Goal: Use online tool/utility: Utilize a website feature to perform a specific function

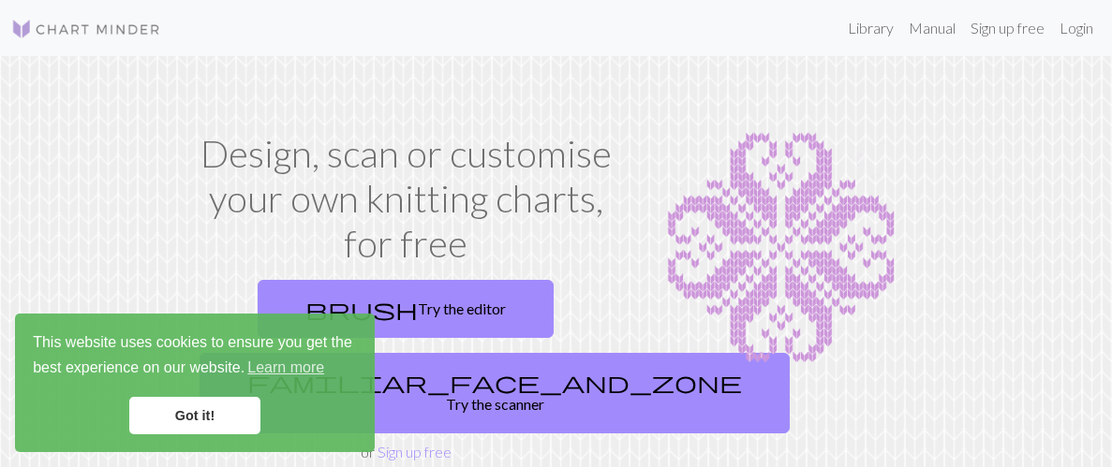
click at [190, 412] on link "Got it!" at bounding box center [194, 415] width 131 height 37
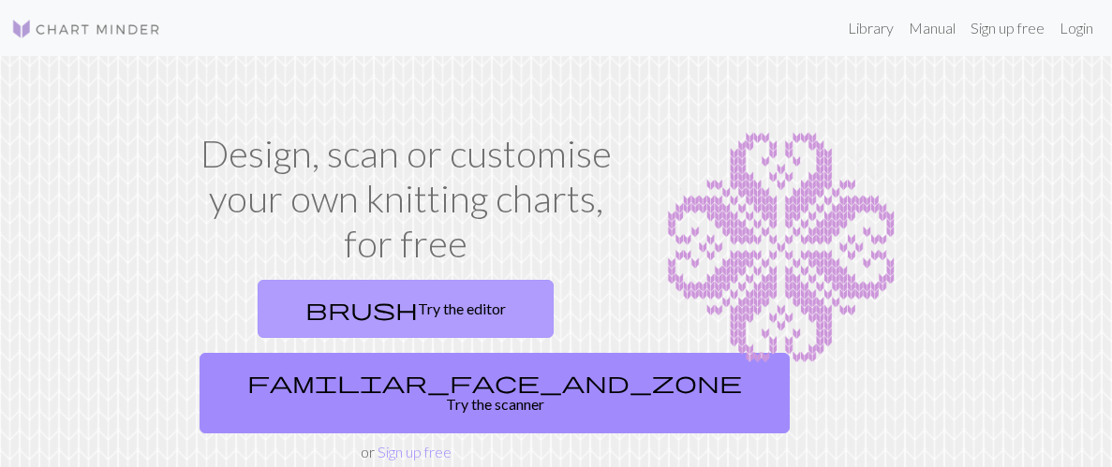
click at [441, 301] on link "brush Try the editor" at bounding box center [406, 309] width 296 height 58
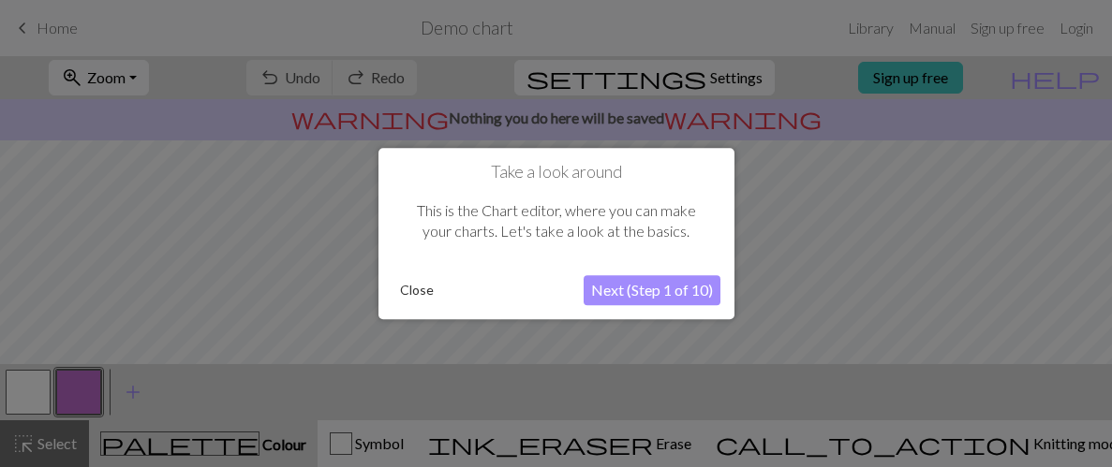
click at [691, 291] on button "Next (Step 1 of 10)" at bounding box center [651, 290] width 137 height 30
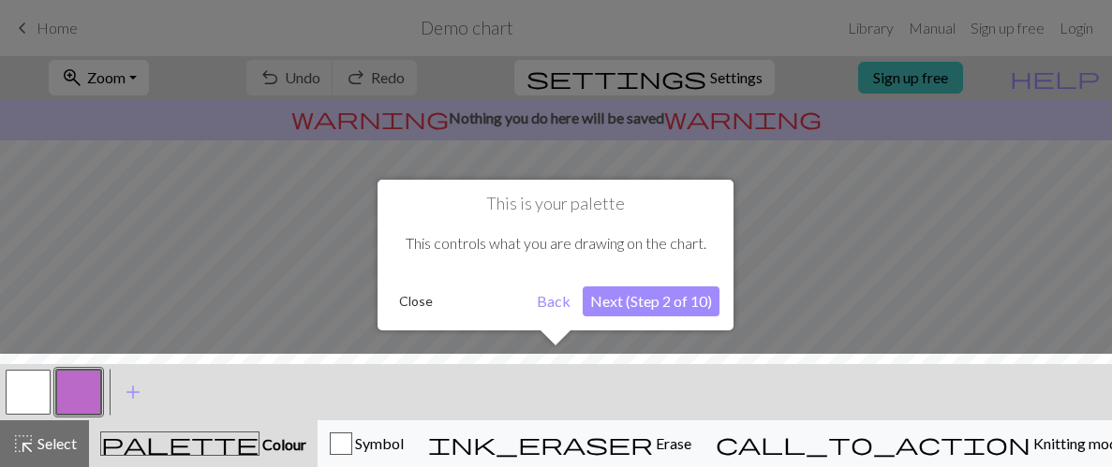
click at [691, 291] on button "Next (Step 2 of 10)" at bounding box center [650, 302] width 137 height 30
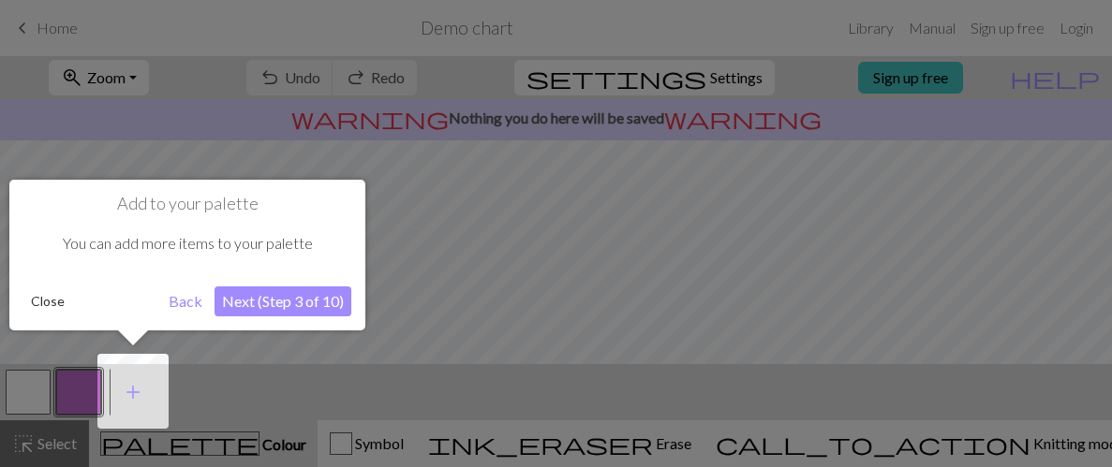
click at [186, 301] on button "Back" at bounding box center [185, 302] width 49 height 30
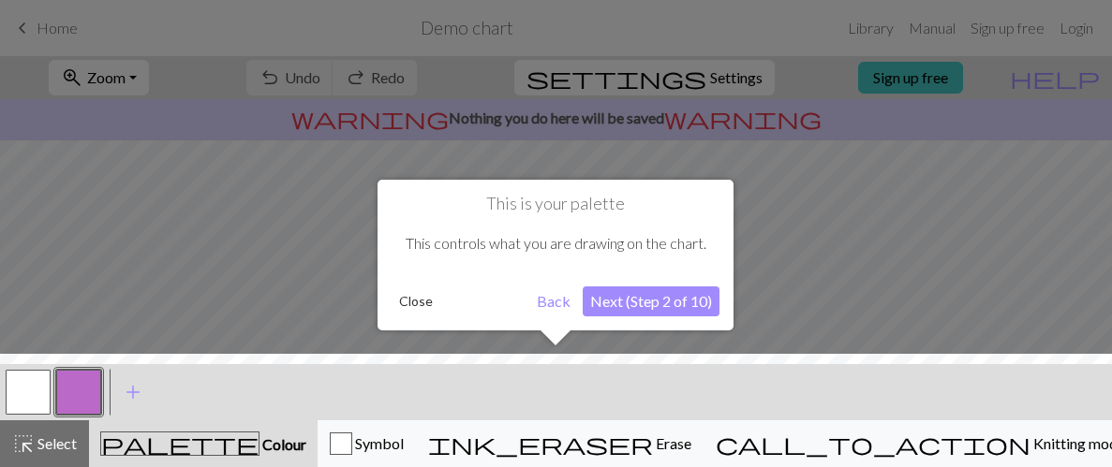
click at [653, 313] on button "Next (Step 2 of 10)" at bounding box center [650, 302] width 137 height 30
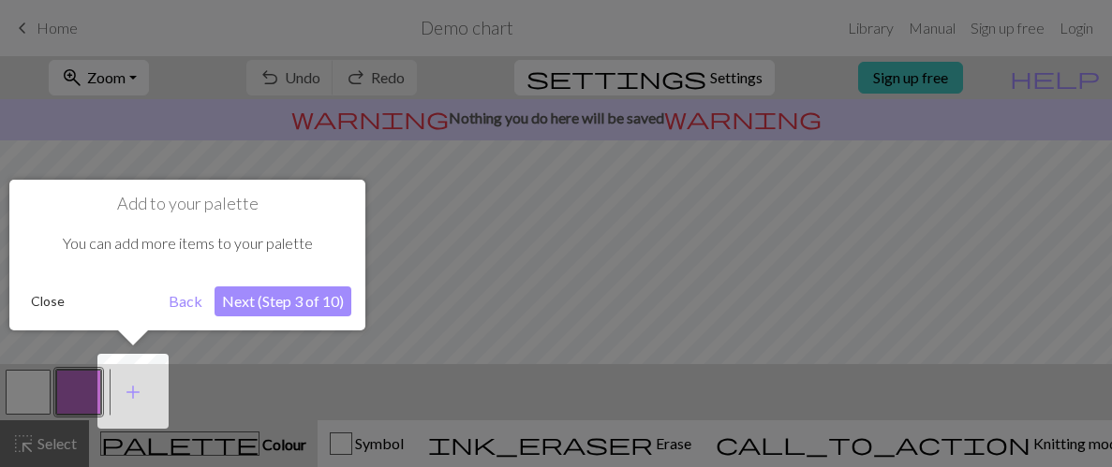
click at [276, 310] on button "Next (Step 3 of 10)" at bounding box center [282, 302] width 137 height 30
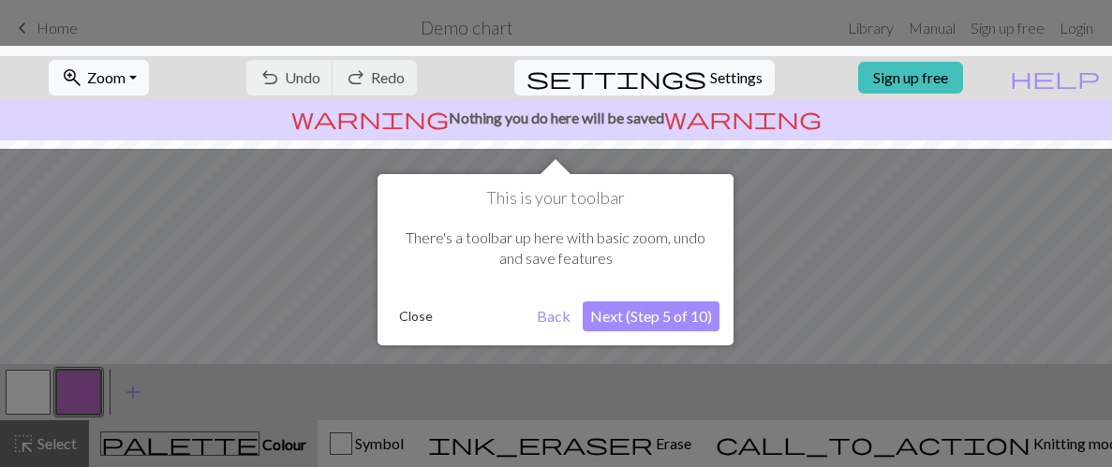
click at [681, 314] on button "Next (Step 5 of 10)" at bounding box center [650, 317] width 137 height 30
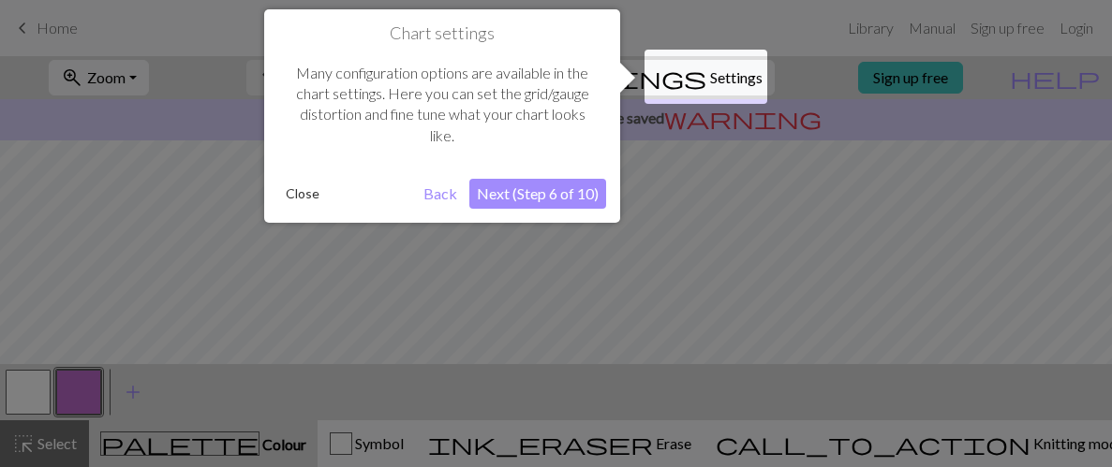
click at [530, 200] on button "Next (Step 6 of 10)" at bounding box center [537, 194] width 137 height 30
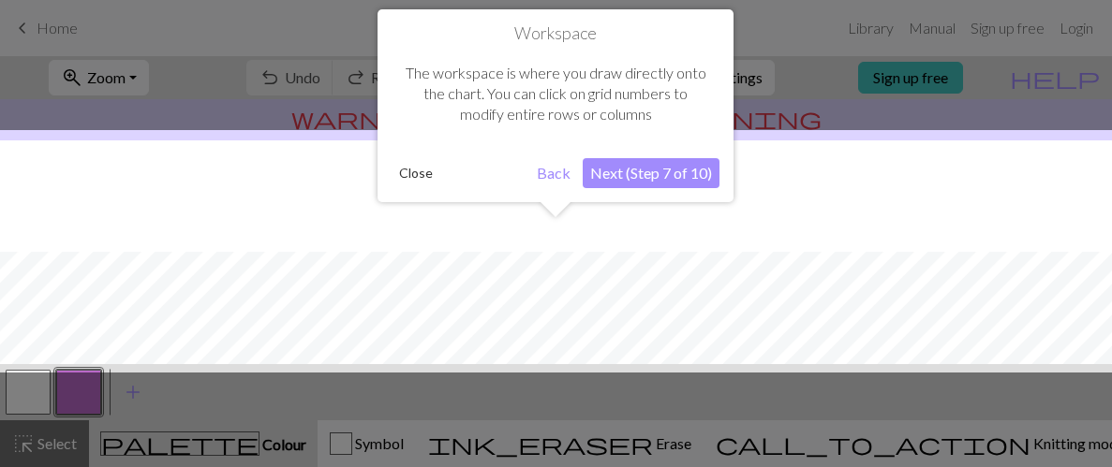
scroll to position [111, 0]
click at [634, 167] on button "Next (Step 7 of 10)" at bounding box center [650, 173] width 137 height 30
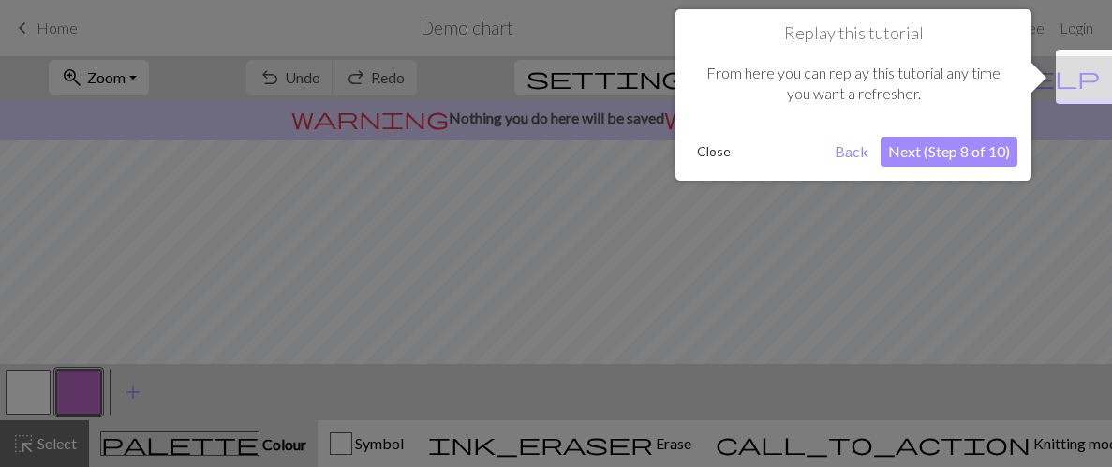
click at [958, 137] on button "Next (Step 8 of 10)" at bounding box center [948, 152] width 137 height 30
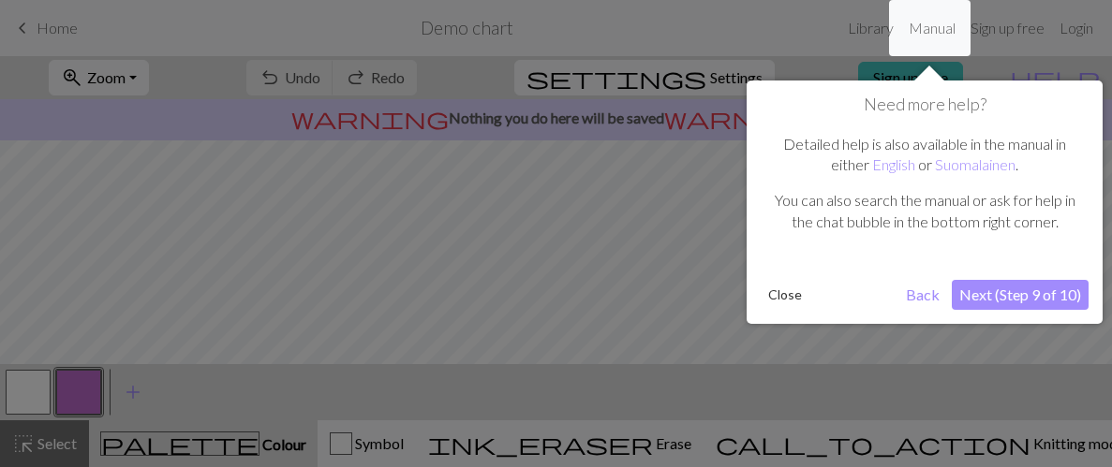
click at [1007, 288] on button "Next (Step 9 of 10)" at bounding box center [1019, 295] width 137 height 30
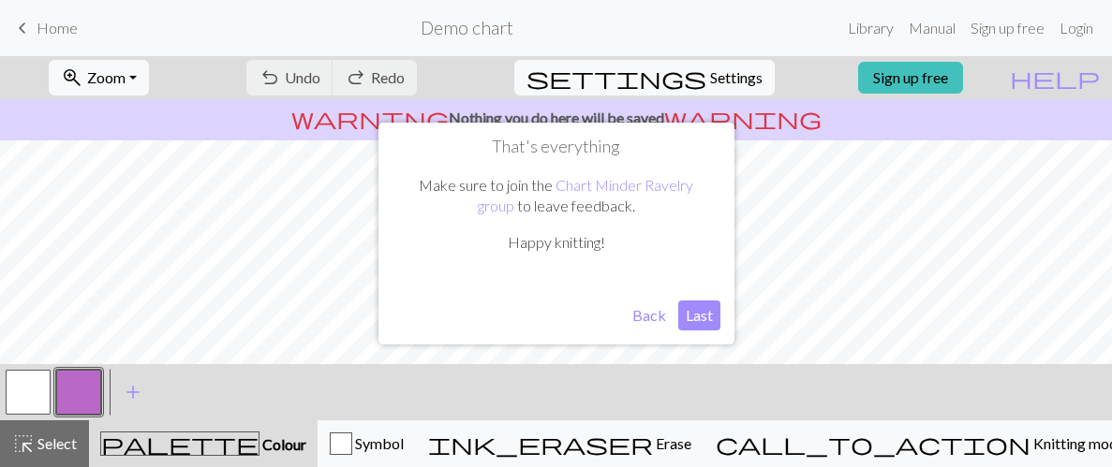
click at [696, 320] on button "Last" at bounding box center [699, 316] width 42 height 30
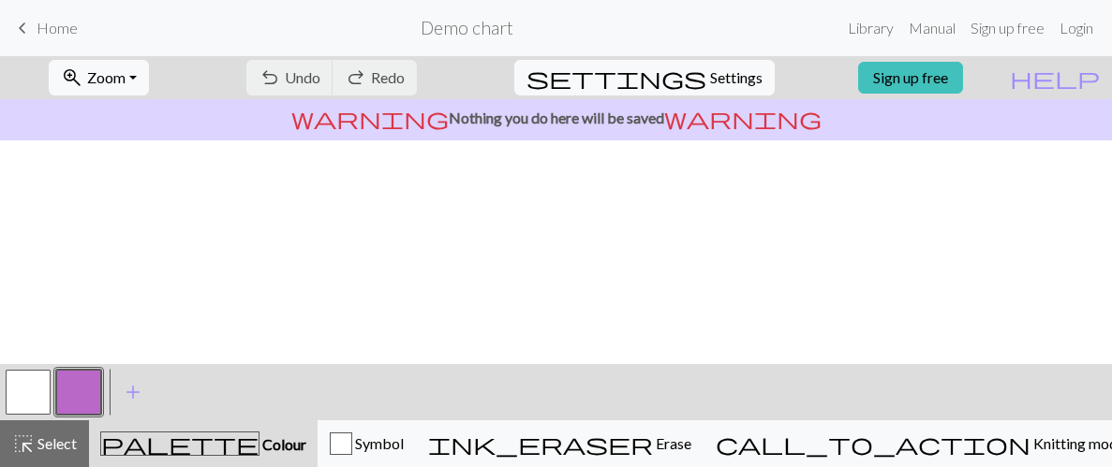
scroll to position [0, 0]
click at [356, 76] on div "undo Undo Undo redo Redo Redo" at bounding box center [331, 77] width 199 height 43
click at [955, 74] on link "Sign up free" at bounding box center [910, 78] width 105 height 32
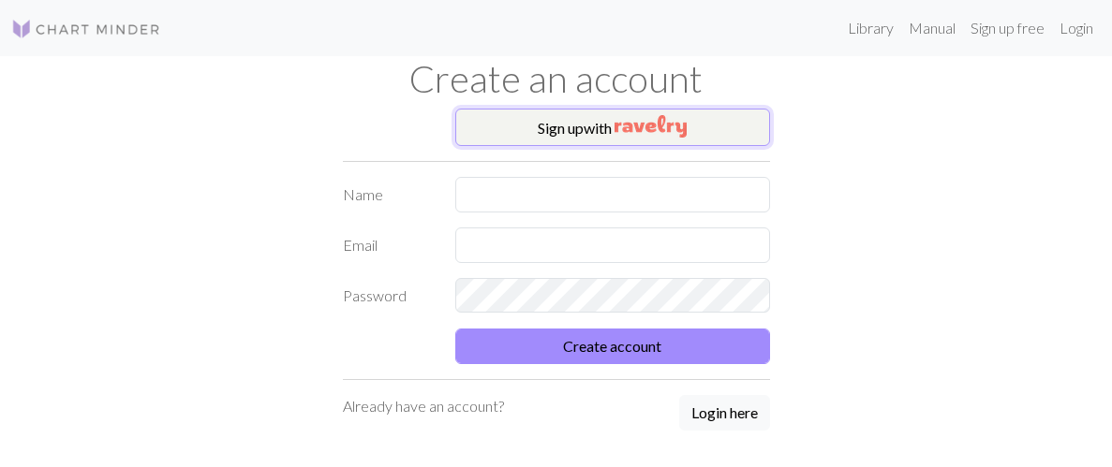
click at [608, 125] on button "Sign up with" at bounding box center [612, 127] width 315 height 37
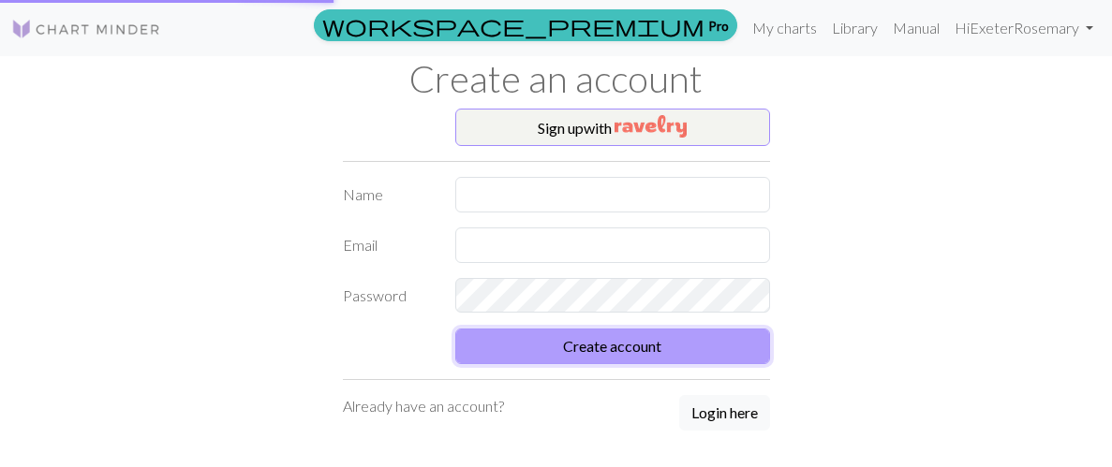
click at [705, 337] on button "Create account" at bounding box center [612, 347] width 315 height 36
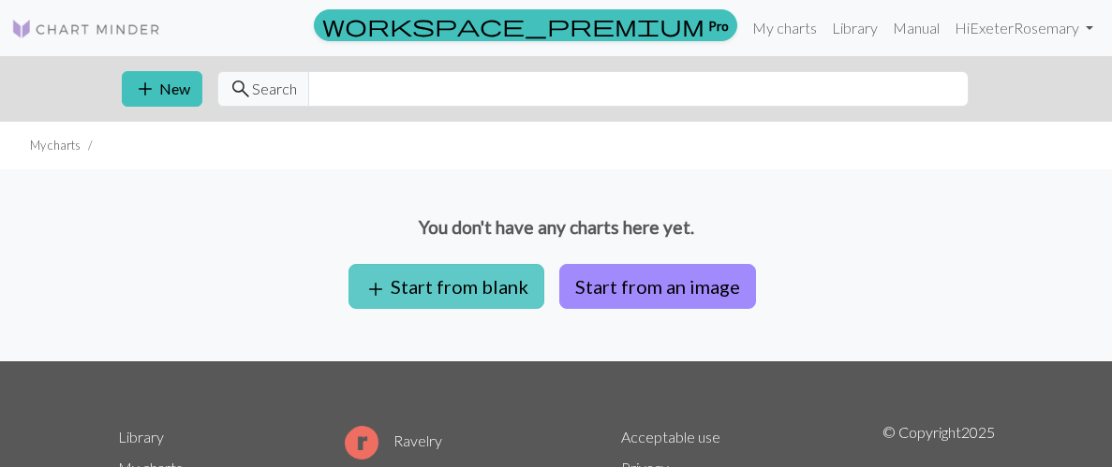
click at [515, 276] on button "add Start from blank" at bounding box center [446, 286] width 196 height 45
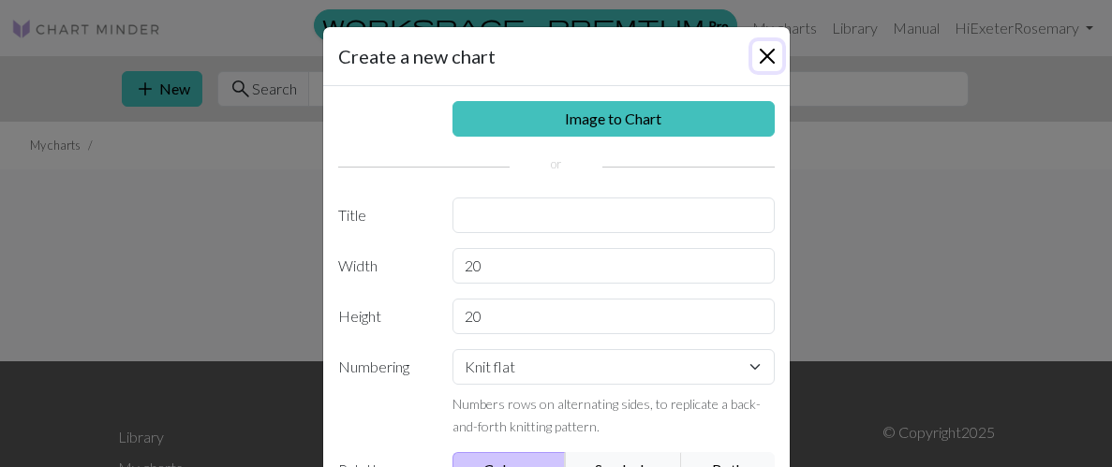
click at [759, 65] on button "Close" at bounding box center [767, 56] width 30 height 30
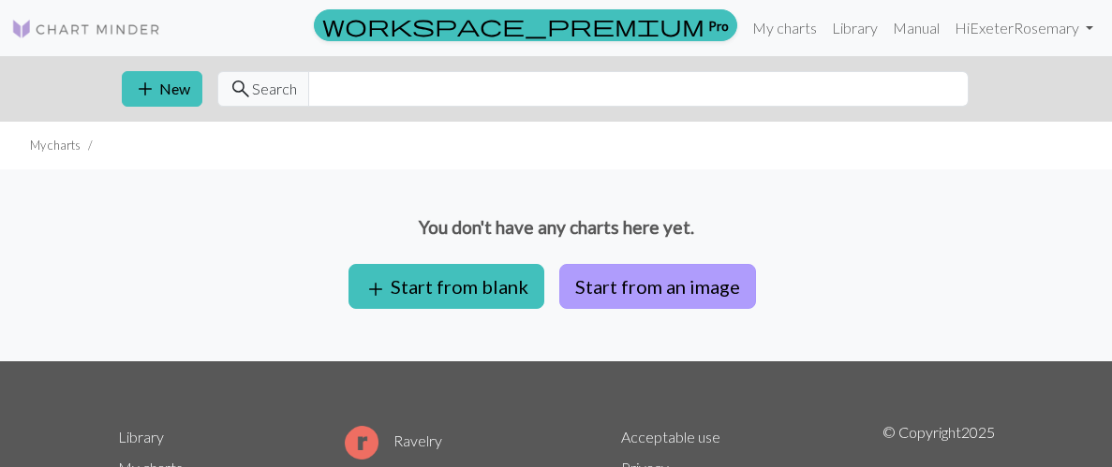
click at [666, 285] on button "Start from an image" at bounding box center [657, 286] width 197 height 45
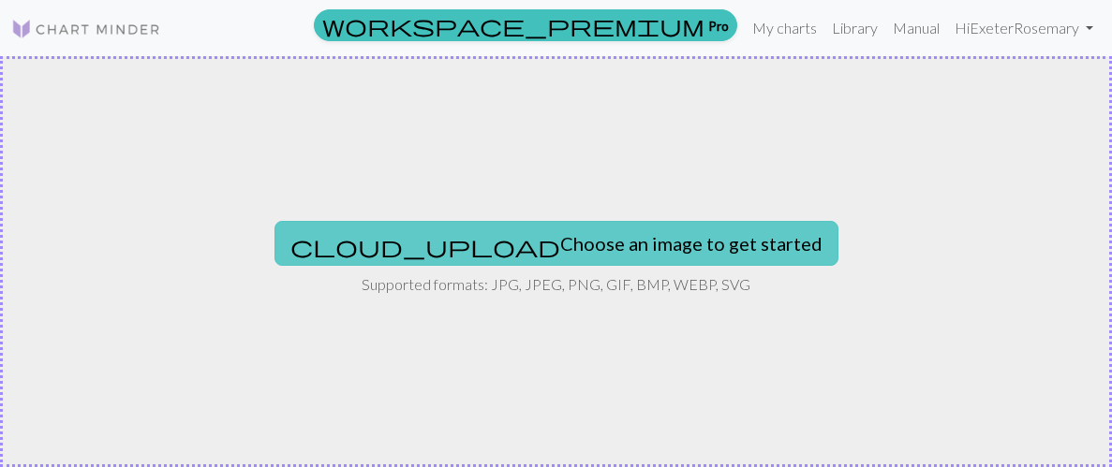
click at [620, 252] on button "cloud_upload Choose an image to get started" at bounding box center [556, 243] width 564 height 45
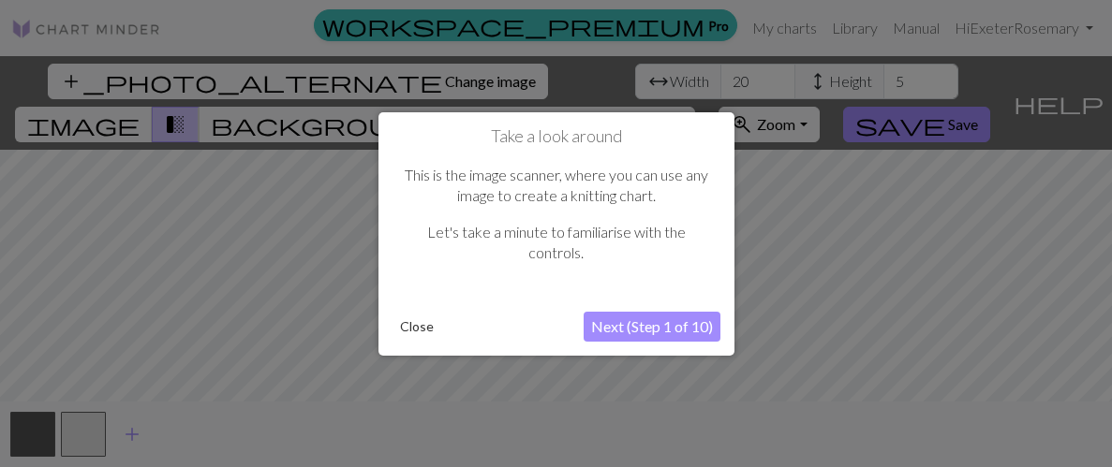
click at [653, 324] on button "Next (Step 1 of 10)" at bounding box center [651, 327] width 137 height 30
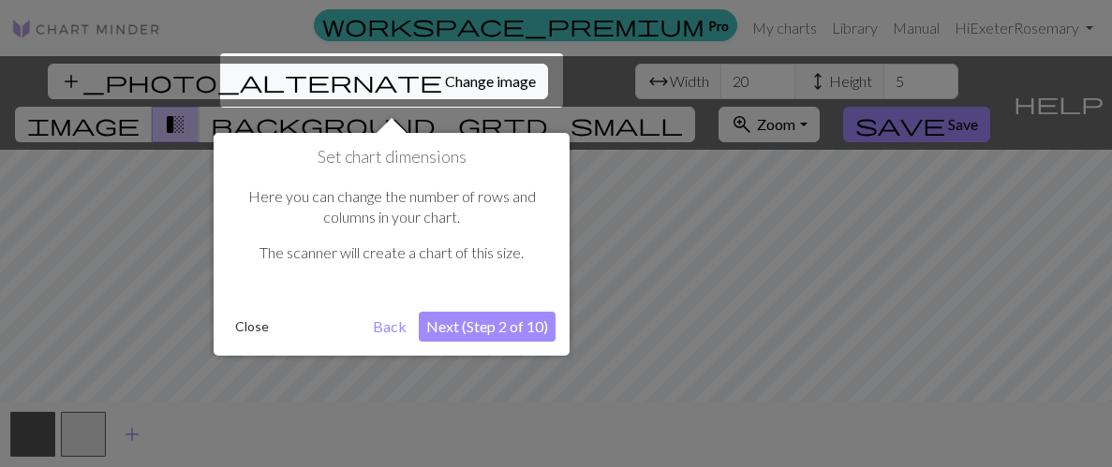
click at [263, 79] on div at bounding box center [391, 80] width 343 height 54
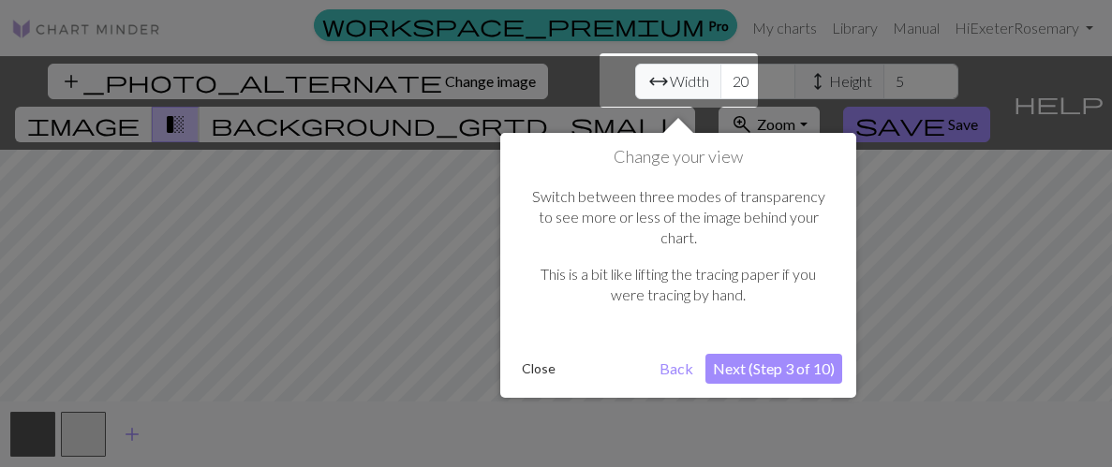
click at [674, 354] on button "Back" at bounding box center [676, 369] width 49 height 30
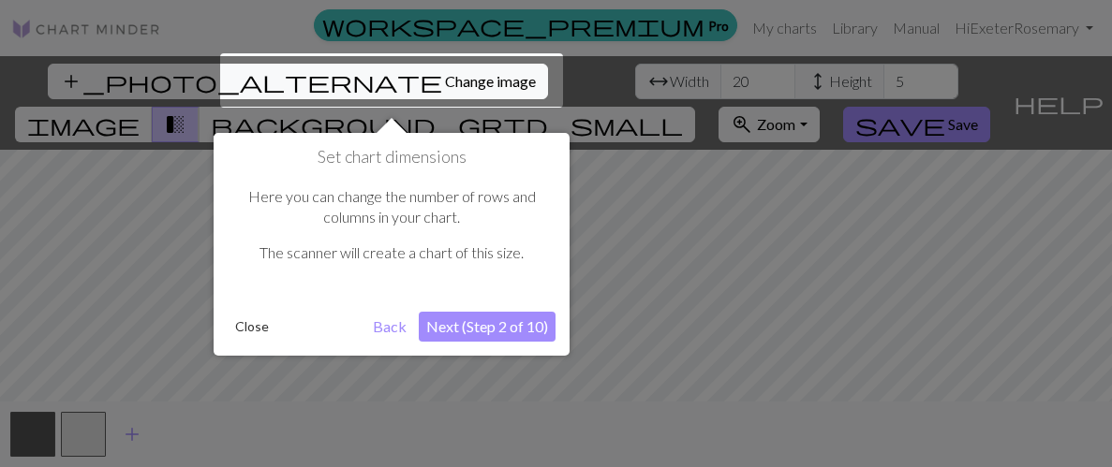
click at [501, 329] on button "Next (Step 2 of 10)" at bounding box center [487, 327] width 137 height 30
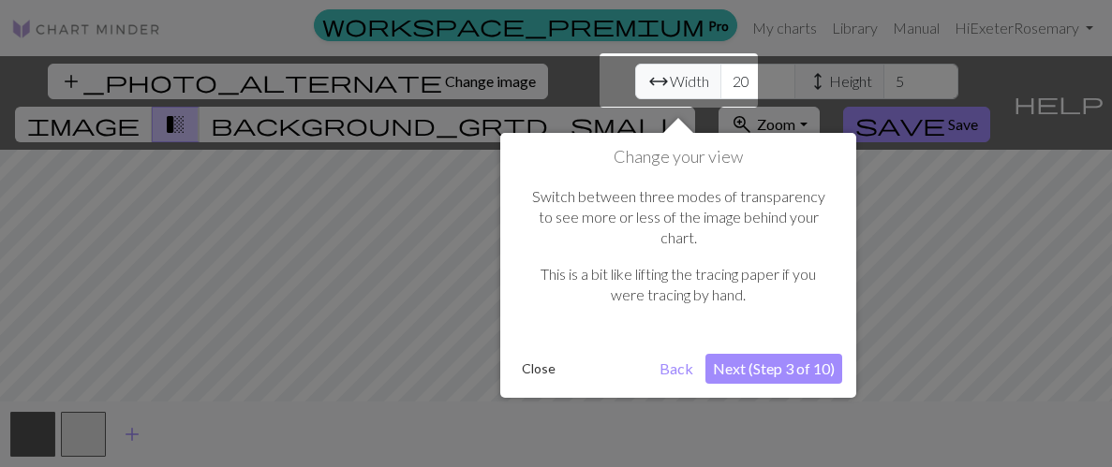
click at [770, 354] on button "Next (Step 3 of 10)" at bounding box center [773, 369] width 137 height 30
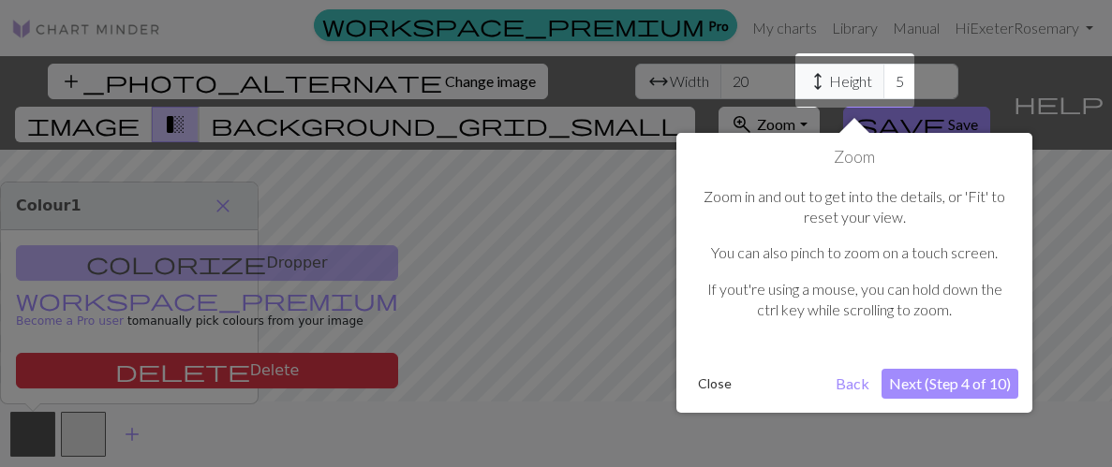
click at [985, 376] on button "Next (Step 4 of 10)" at bounding box center [949, 384] width 137 height 30
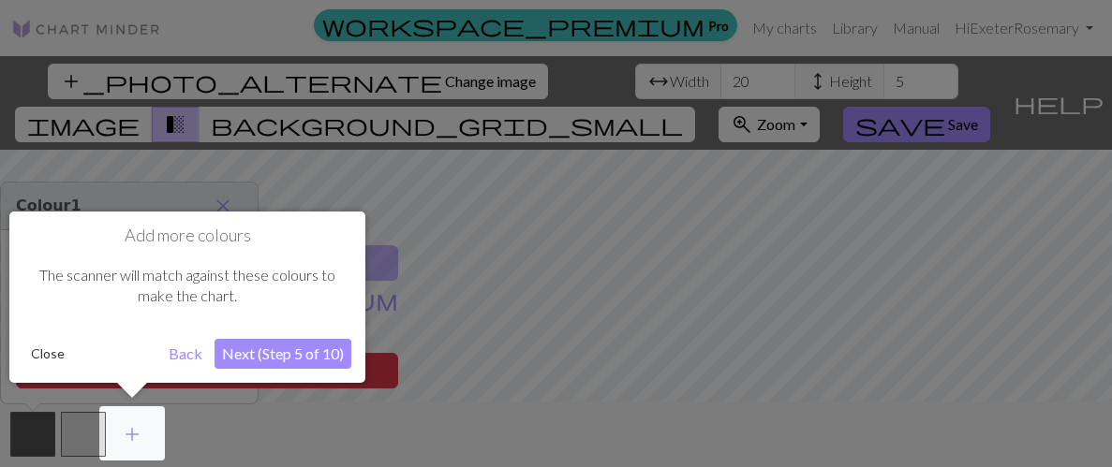
click at [317, 346] on button "Next (Step 5 of 10)" at bounding box center [282, 354] width 137 height 30
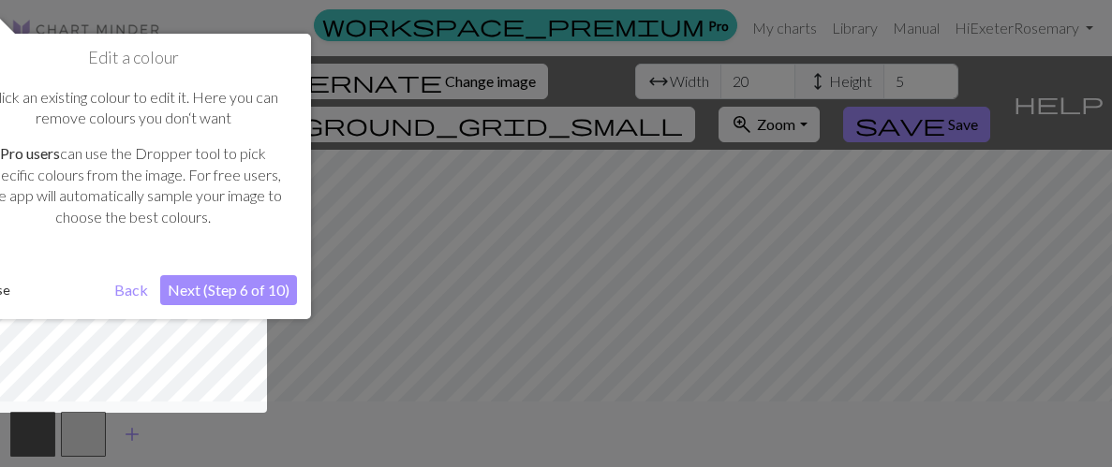
click at [258, 269] on div "Edit a colour Click an existing colour to edit it. Here you can remove colours …" at bounding box center [133, 177] width 356 height 286
click at [260, 287] on button "Next (Step 6 of 10)" at bounding box center [228, 290] width 137 height 30
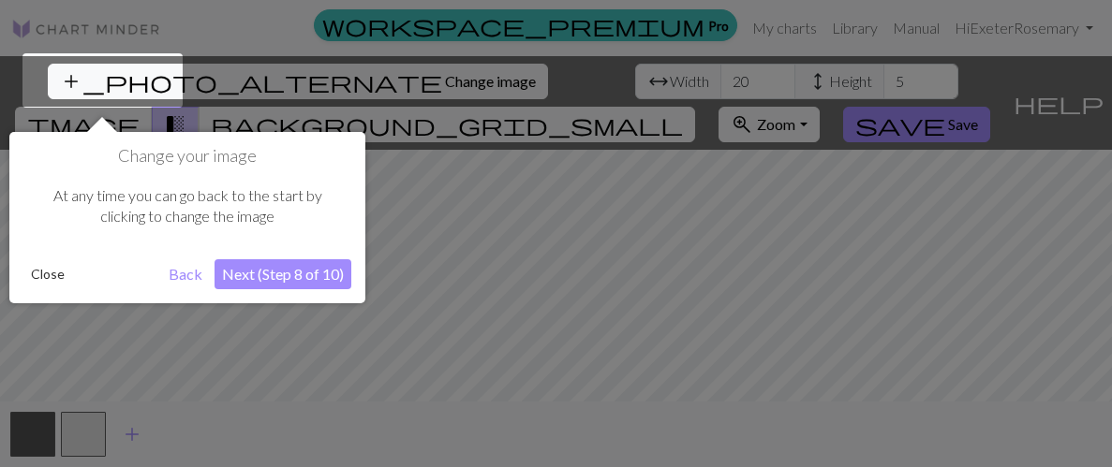
click at [260, 287] on button "Next (Step 8 of 10)" at bounding box center [282, 274] width 137 height 30
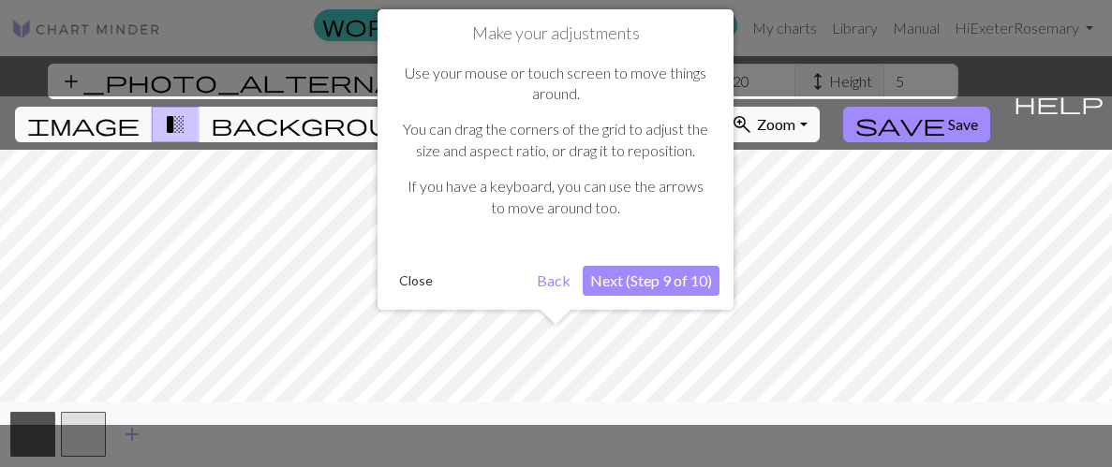
click at [665, 283] on button "Next (Step 9 of 10)" at bounding box center [650, 281] width 137 height 30
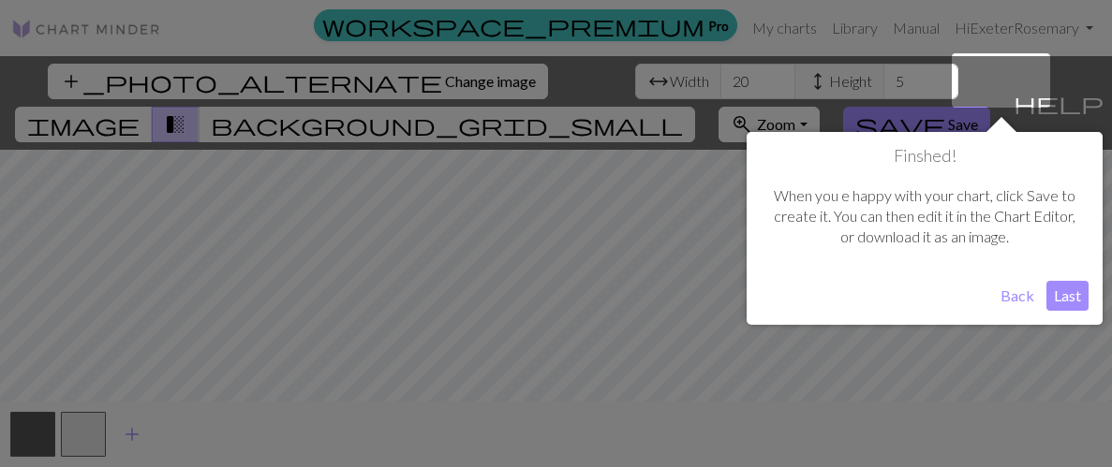
click at [1070, 291] on button "Last" at bounding box center [1067, 296] width 42 height 30
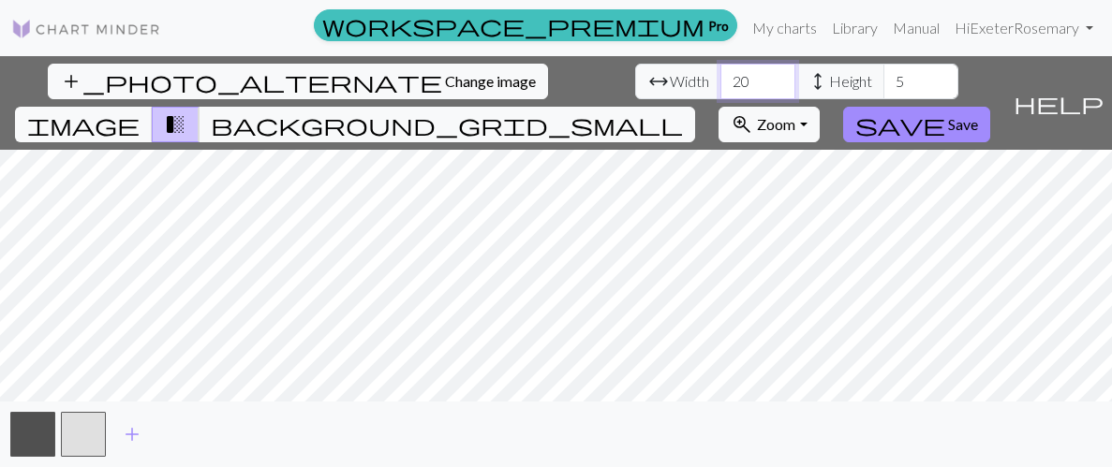
click at [720, 80] on input "20" at bounding box center [757, 82] width 75 height 36
type input "2"
type input "144"
click at [883, 75] on input "5" at bounding box center [920, 82] width 75 height 36
click at [883, 77] on input "6" at bounding box center [920, 82] width 75 height 36
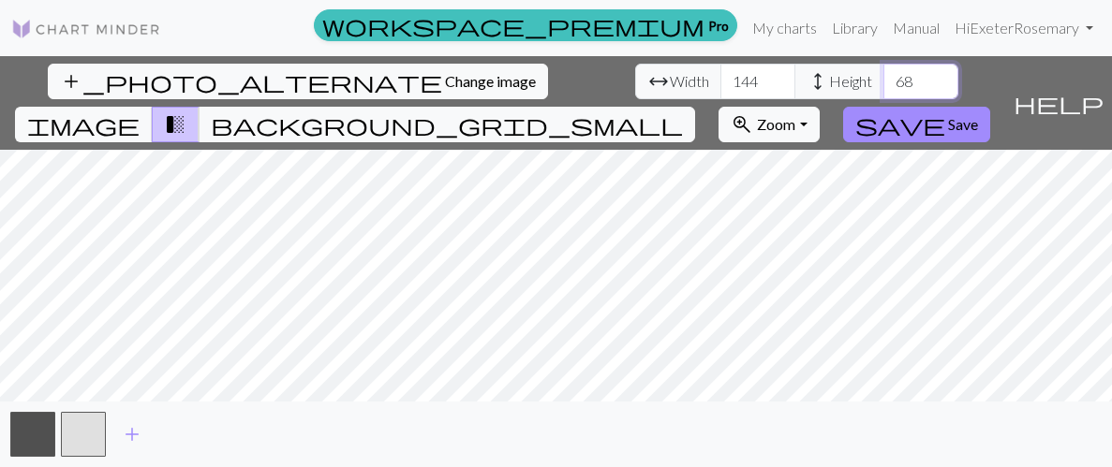
click at [883, 78] on input "68" at bounding box center [920, 82] width 75 height 36
click at [883, 81] on input "778" at bounding box center [920, 82] width 75 height 36
click at [883, 83] on input "777" at bounding box center [920, 82] width 75 height 36
click at [883, 75] on input "778" at bounding box center [920, 82] width 75 height 36
click at [883, 81] on input "778" at bounding box center [920, 82] width 75 height 36
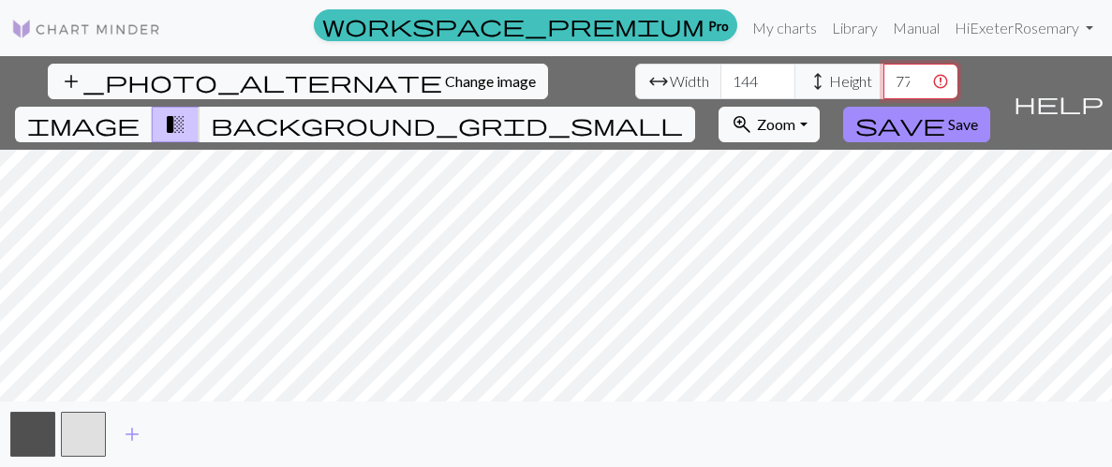
click at [883, 74] on input "778" at bounding box center [920, 82] width 75 height 36
click at [883, 76] on input "779" at bounding box center [920, 82] width 75 height 36
click at [883, 93] on input "779" at bounding box center [920, 82] width 75 height 36
click at [883, 90] on input "778" at bounding box center [920, 82] width 75 height 36
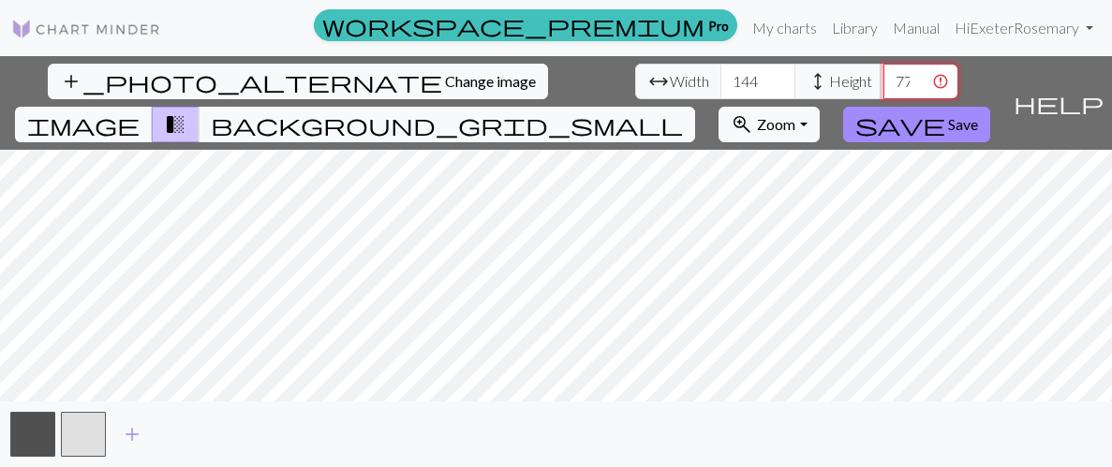
click at [883, 82] on input "778" at bounding box center [920, 82] width 75 height 36
type input "1"
type input "100"
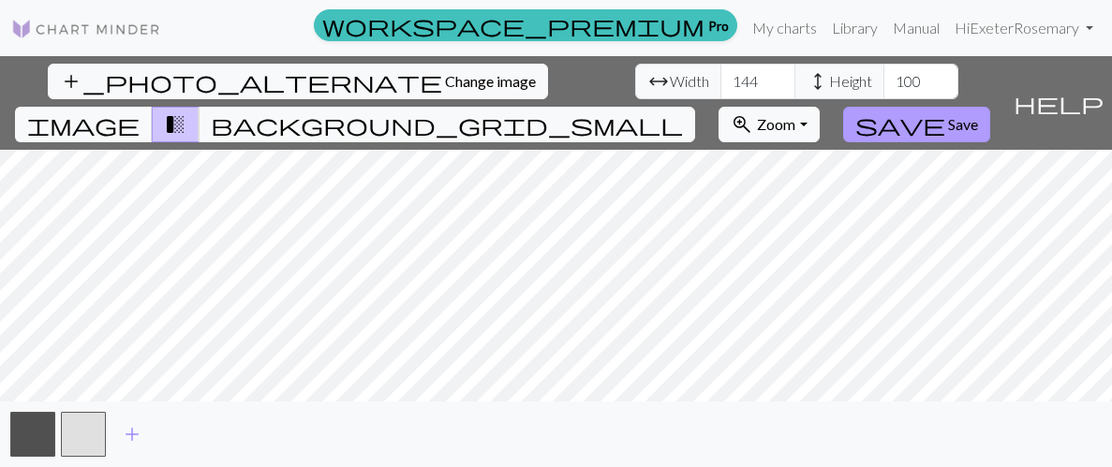
click at [990, 107] on button "save Save" at bounding box center [916, 125] width 147 height 36
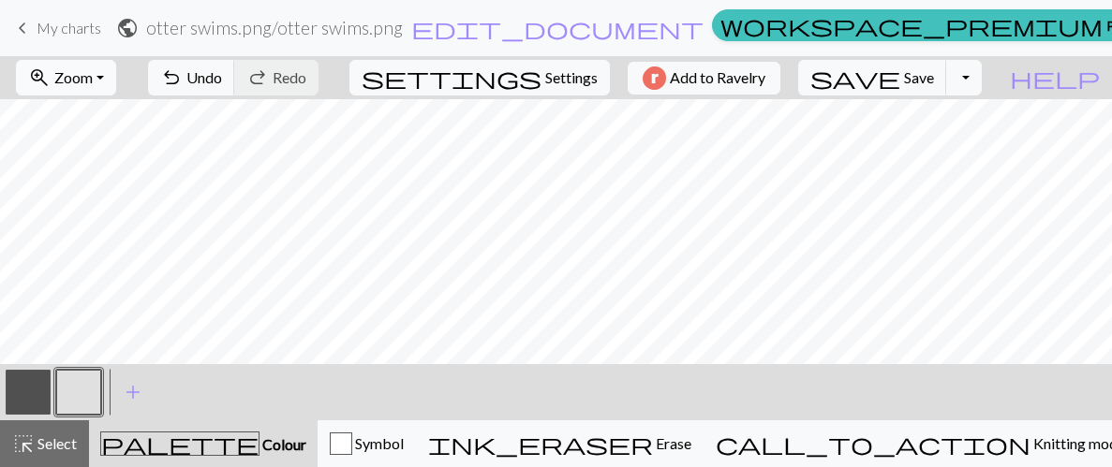
click at [93, 74] on span "Zoom" at bounding box center [73, 77] width 38 height 18
click at [95, 120] on button "Fit all" at bounding box center [91, 119] width 148 height 30
click at [93, 74] on span "Zoom" at bounding box center [73, 77] width 38 height 18
click at [96, 150] on button "Fit width" at bounding box center [91, 149] width 148 height 30
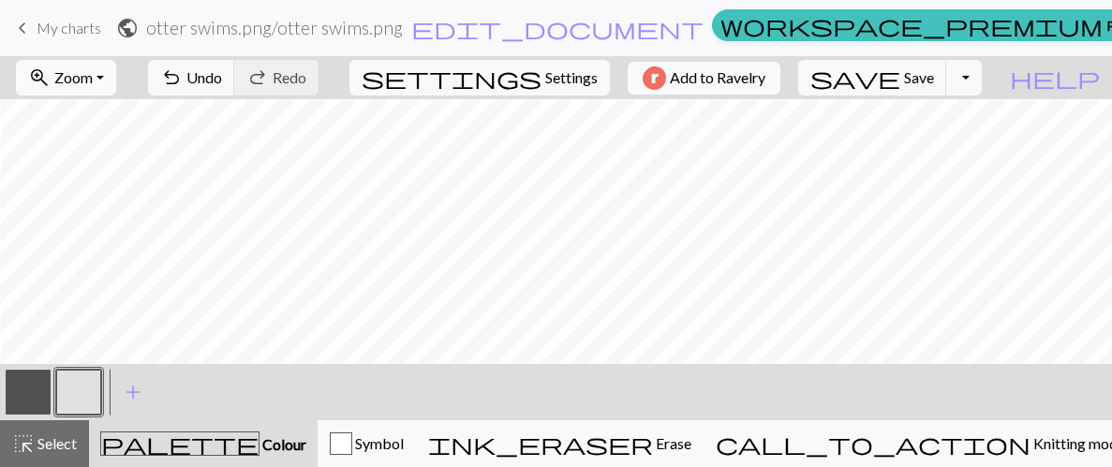
click at [93, 78] on span "Zoom" at bounding box center [73, 77] width 38 height 18
click at [83, 231] on button "50%" at bounding box center [91, 225] width 148 height 30
click at [102, 62] on button "zoom_in Zoom Zoom" at bounding box center [66, 78] width 100 height 36
click at [91, 180] on button "Fit height" at bounding box center [91, 179] width 148 height 30
click at [562, 76] on span "Settings" at bounding box center [571, 77] width 52 height 22
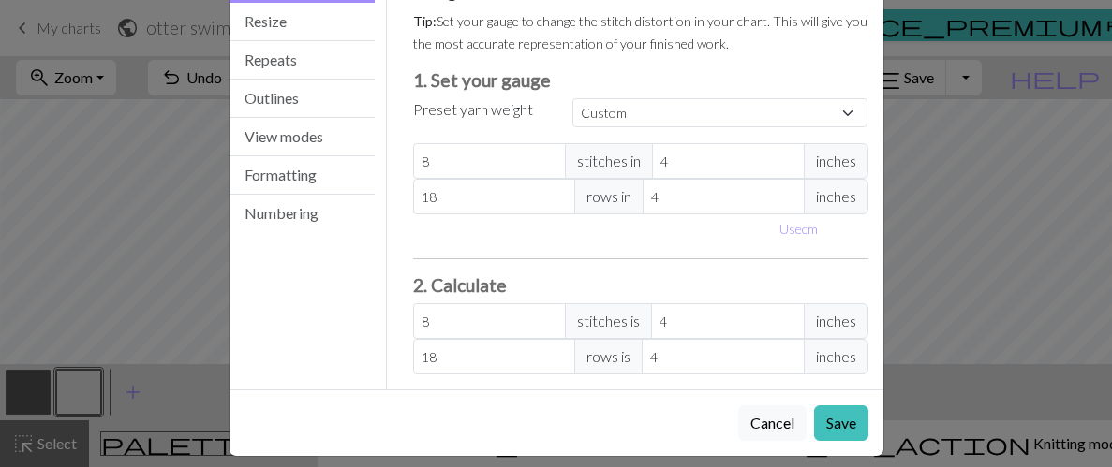
scroll to position [0, 0]
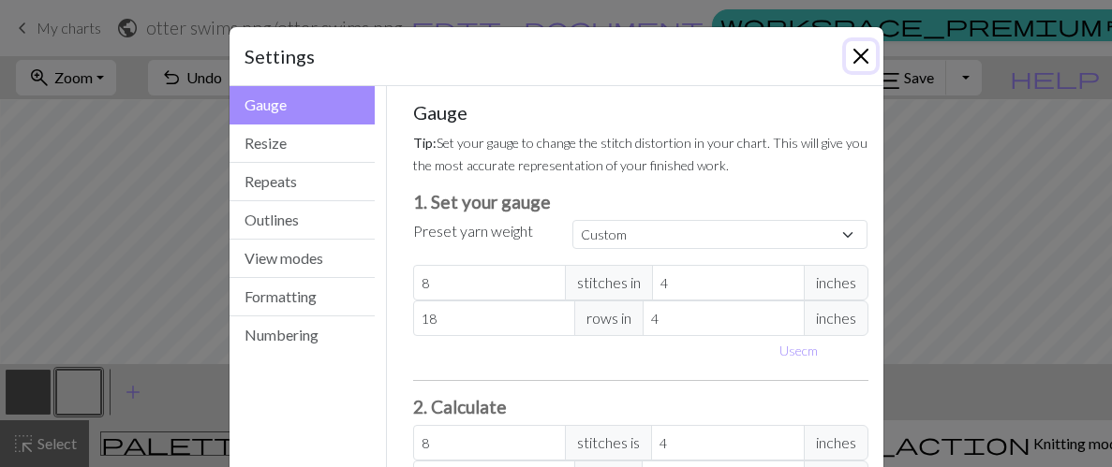
click at [852, 65] on button "Close" at bounding box center [861, 56] width 30 height 30
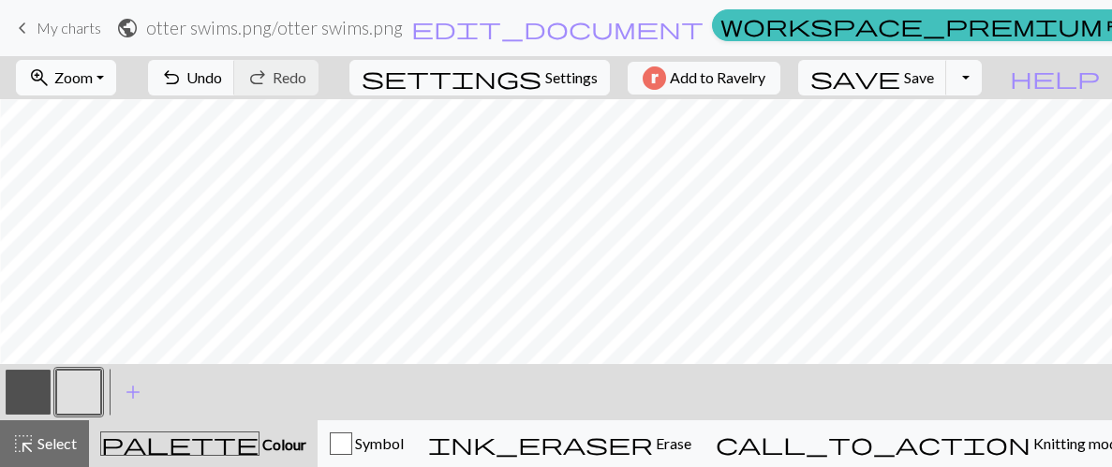
click at [93, 81] on span "Zoom" at bounding box center [73, 77] width 38 height 18
click at [81, 302] on button "200%" at bounding box center [91, 315] width 148 height 30
click at [105, 91] on button "zoom_in Zoom Zoom" at bounding box center [66, 78] width 100 height 36
click at [81, 217] on button "50%" at bounding box center [91, 225] width 148 height 30
click at [93, 84] on span "Zoom" at bounding box center [73, 77] width 38 height 18
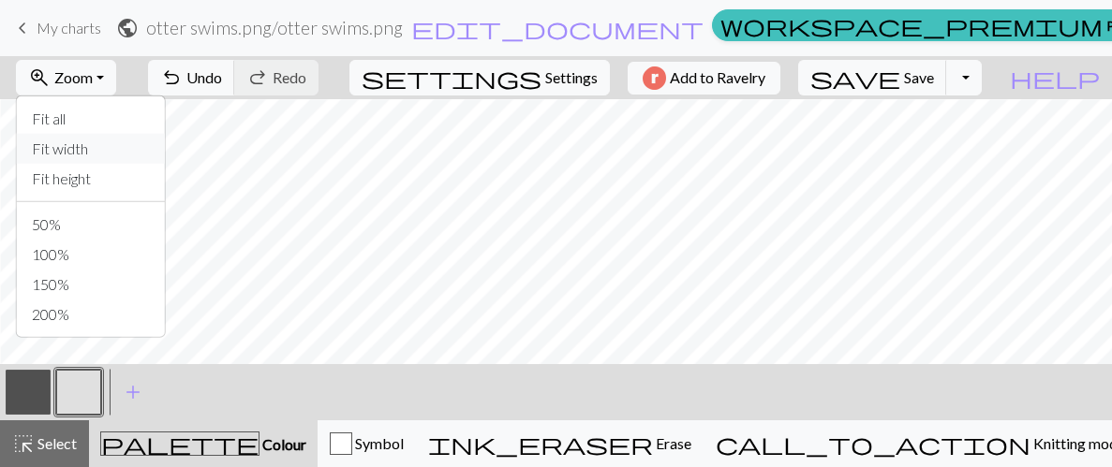
click at [104, 151] on button "Fit width" at bounding box center [91, 149] width 148 height 30
click at [93, 76] on span "Zoom" at bounding box center [73, 77] width 38 height 18
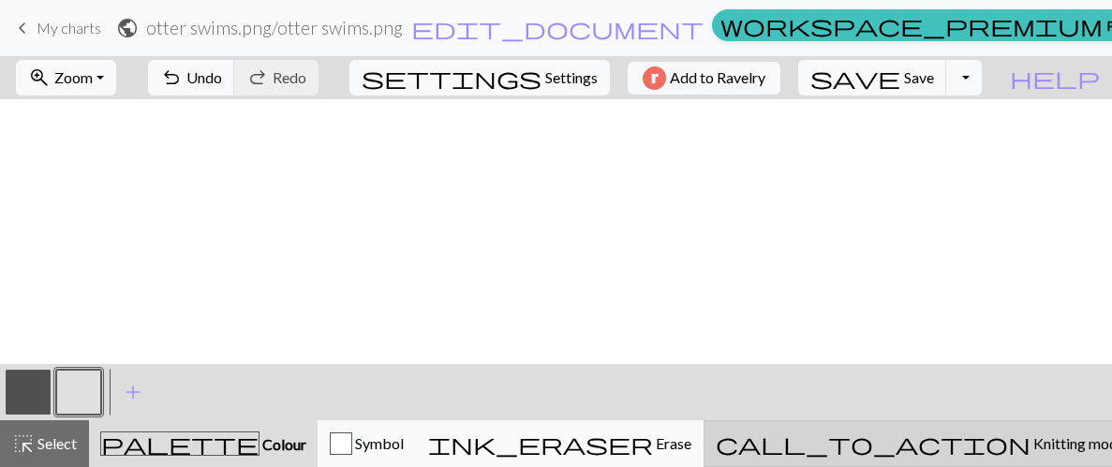
scroll to position [0, 6]
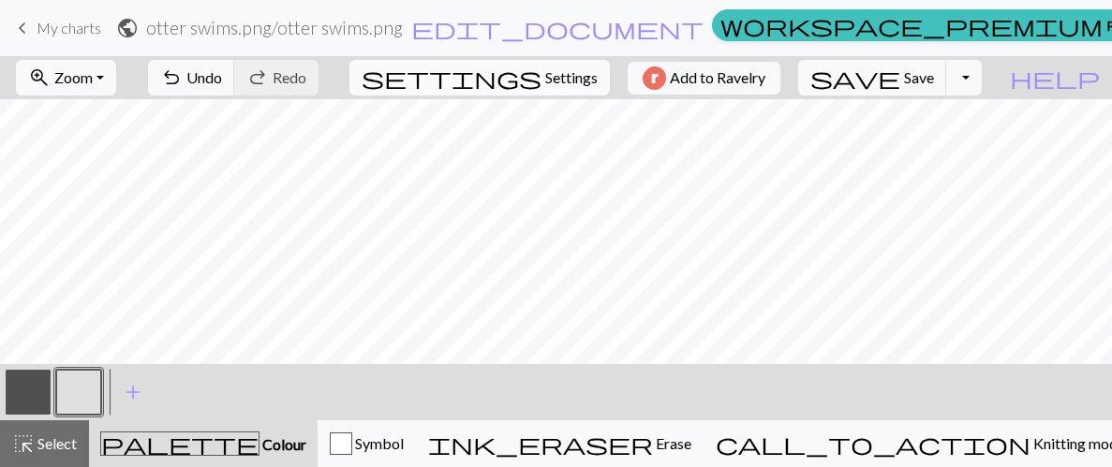
click at [557, 76] on span "Settings" at bounding box center [571, 77] width 52 height 22
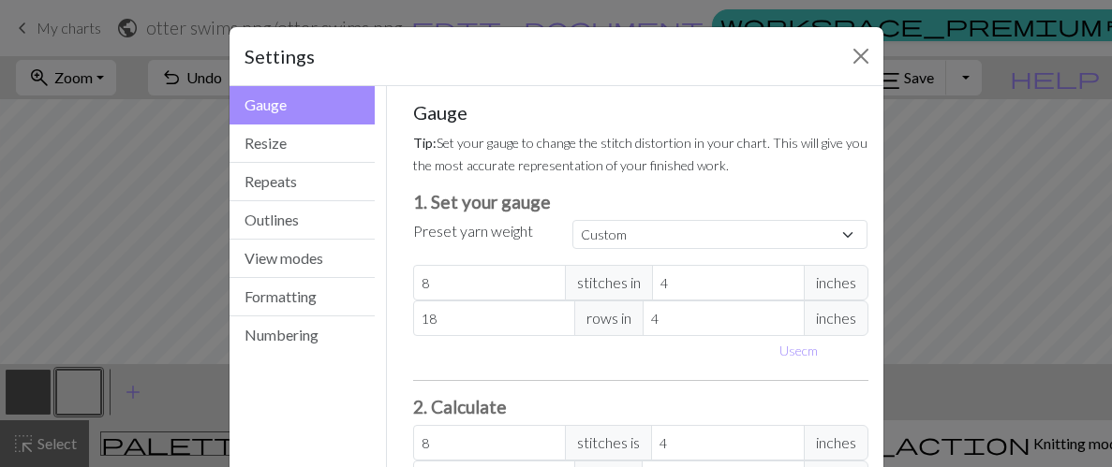
click at [557, 76] on div "Settings" at bounding box center [556, 56] width 654 height 59
click at [839, 45] on div "Settings" at bounding box center [556, 56] width 654 height 59
click at [862, 62] on button "Close" at bounding box center [861, 56] width 30 height 30
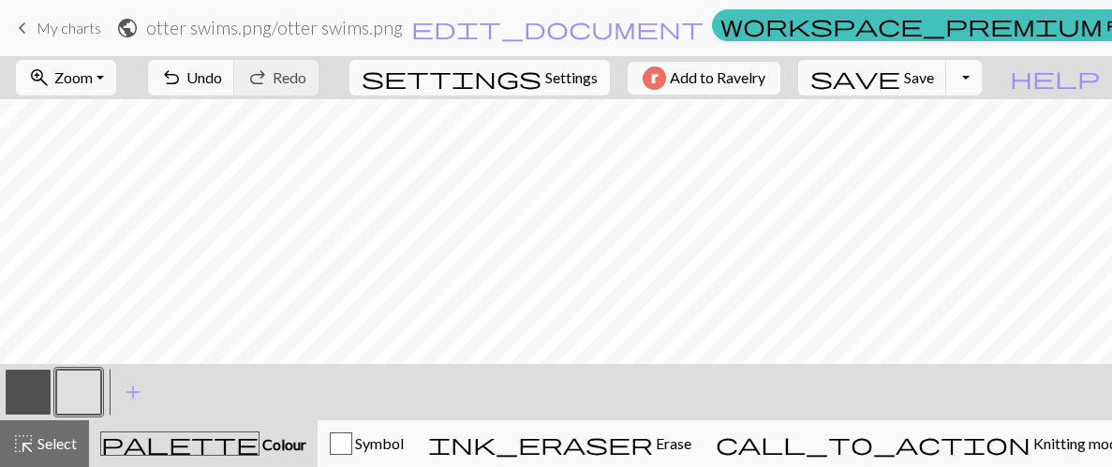
click at [981, 74] on button "Toggle Dropdown" at bounding box center [964, 78] width 36 height 36
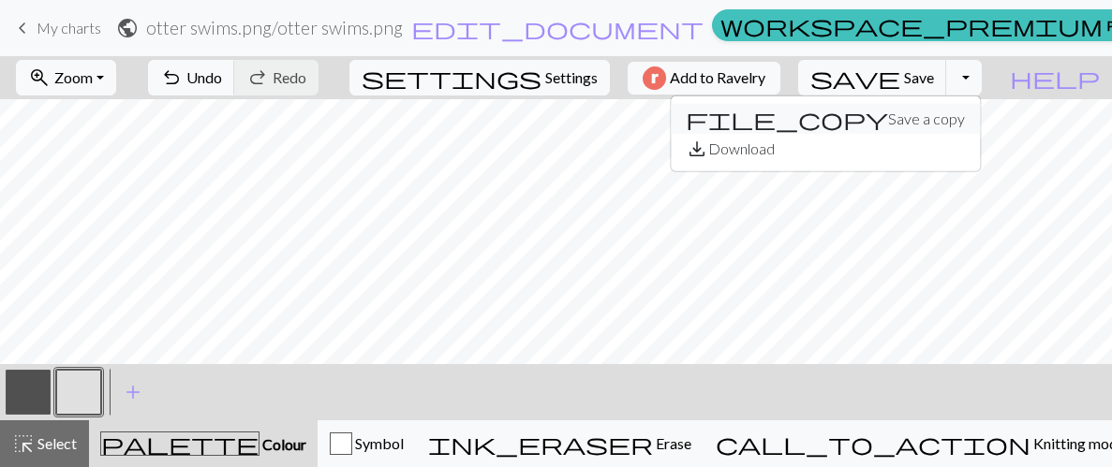
click at [950, 116] on button "file_copy Save a copy" at bounding box center [824, 119] width 309 height 30
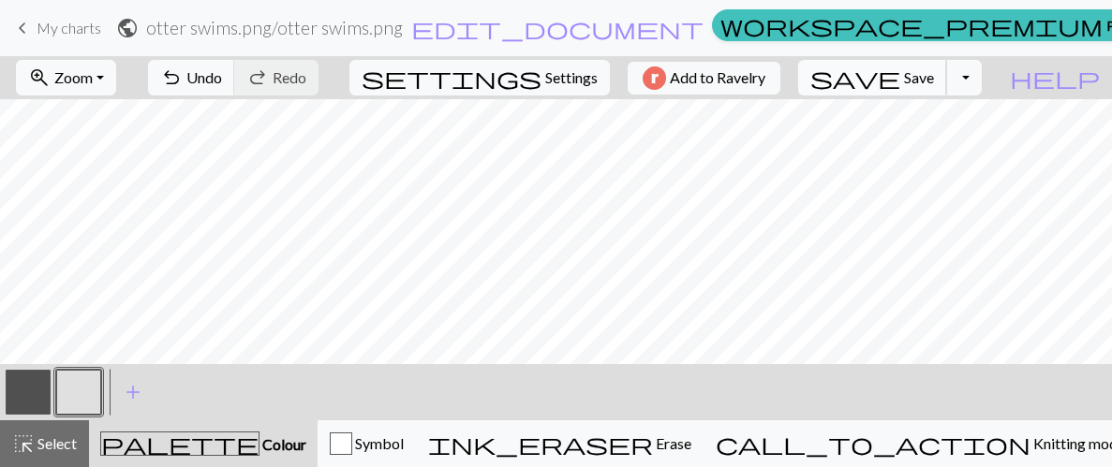
click at [934, 81] on span "Save" at bounding box center [919, 77] width 30 height 18
click at [947, 60] on button "save Save Save" at bounding box center [872, 78] width 149 height 36
click at [1008, 67] on div "Chart saved" at bounding box center [556, 37] width 1112 height 74
click at [981, 81] on button "Toggle Dropdown" at bounding box center [964, 78] width 36 height 36
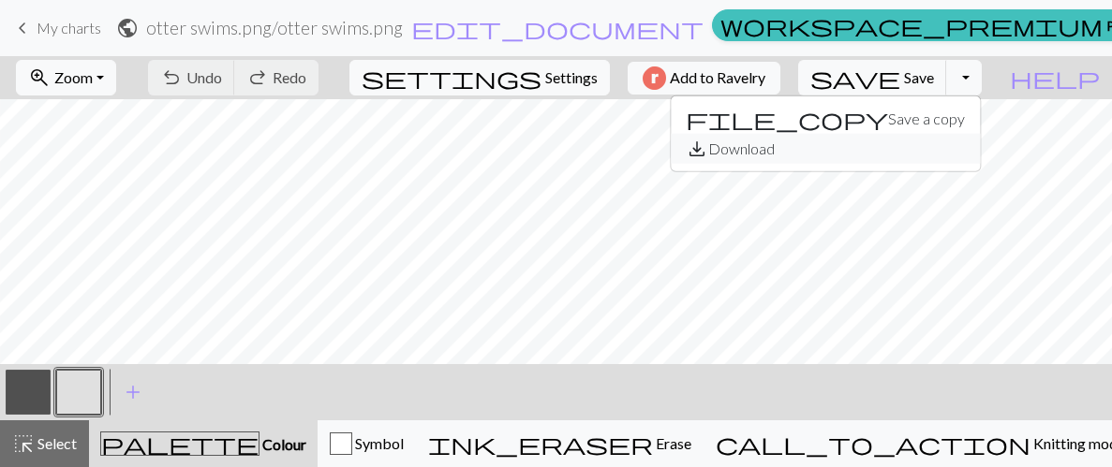
click at [951, 152] on button "save_alt Download" at bounding box center [824, 149] width 309 height 30
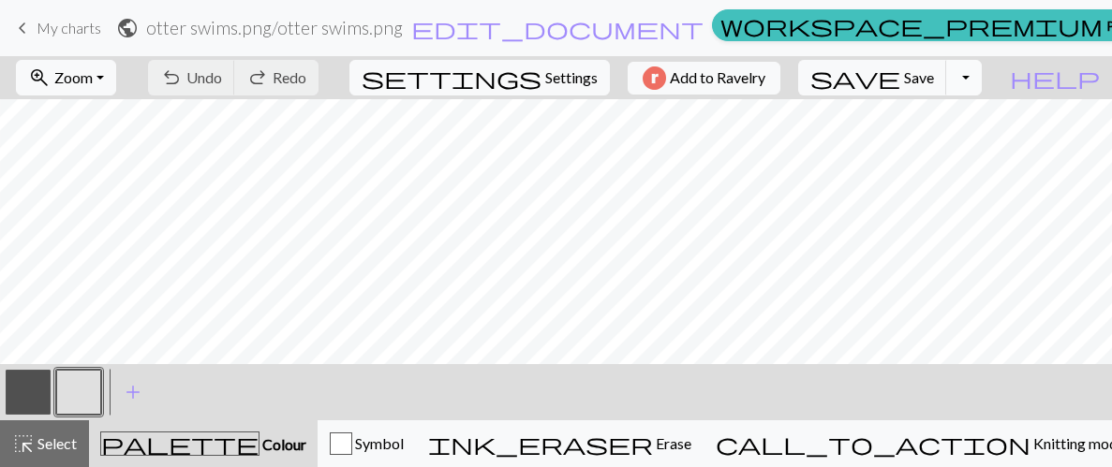
click at [981, 81] on button "Toggle Dropdown" at bounding box center [964, 78] width 36 height 36
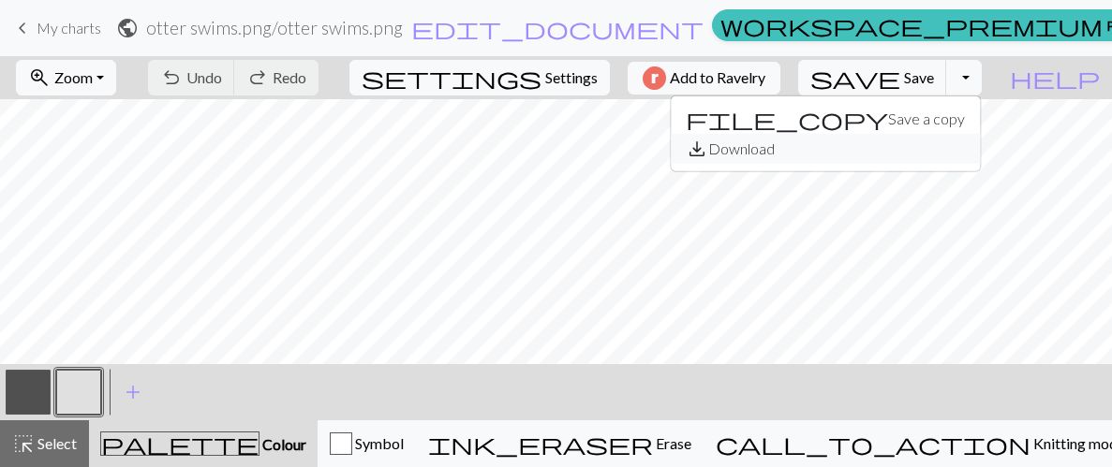
click at [950, 150] on button "save_alt Download" at bounding box center [824, 149] width 309 height 30
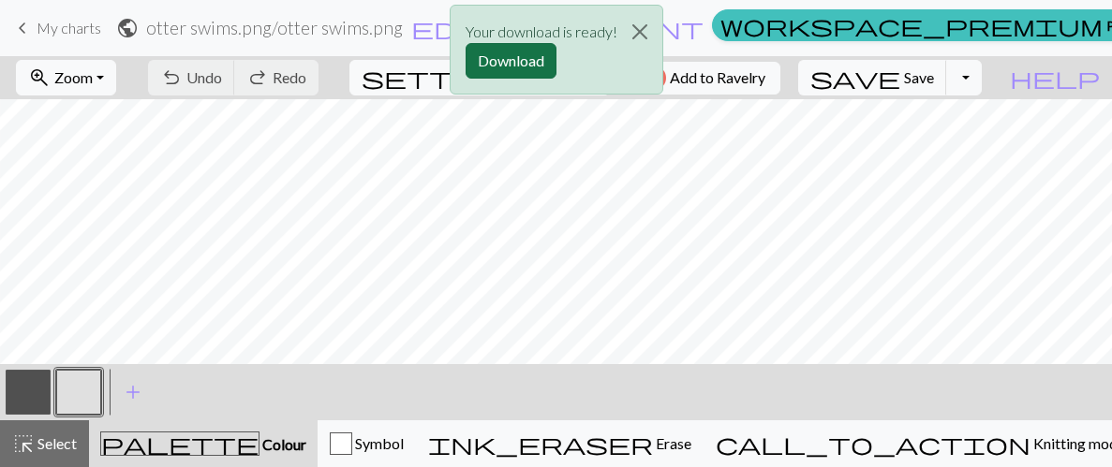
click at [523, 58] on button "Download" at bounding box center [510, 61] width 91 height 36
click at [641, 38] on button "Close" at bounding box center [639, 32] width 45 height 52
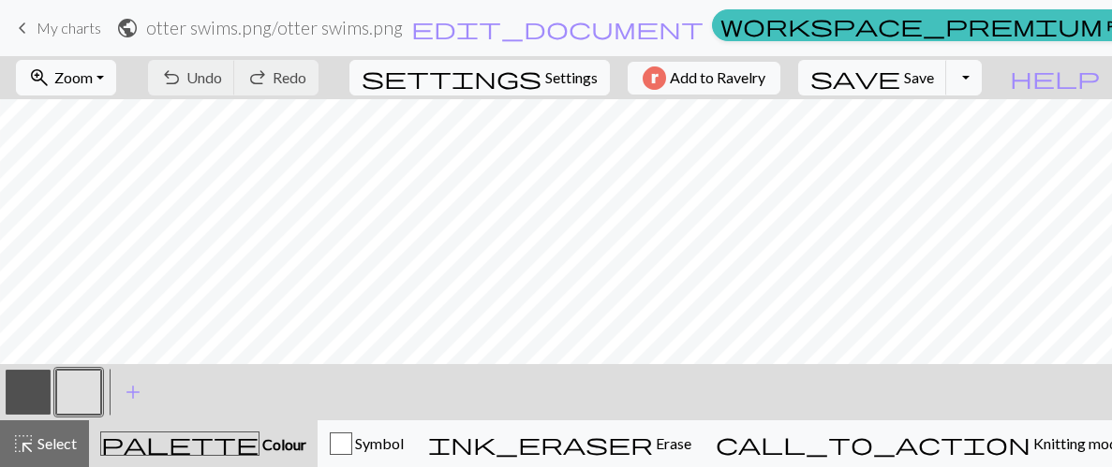
click at [420, 406] on div "< > add Add a colour" at bounding box center [556, 392] width 1112 height 56
click at [430, 390] on div "< > add Add a colour" at bounding box center [556, 392] width 1112 height 56
click at [93, 75] on span "Zoom" at bounding box center [73, 77] width 38 height 18
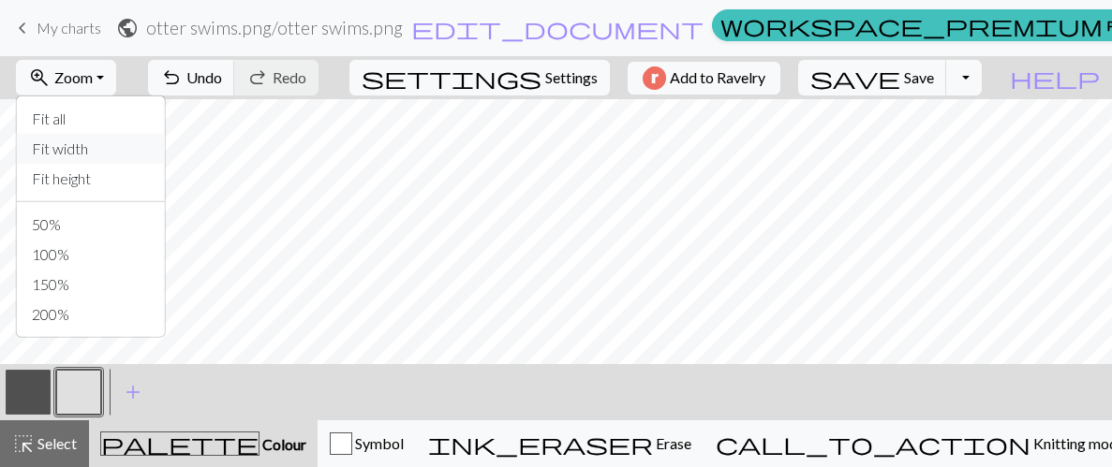
click at [111, 155] on button "Fit width" at bounding box center [91, 149] width 148 height 30
click at [93, 83] on span "Zoom" at bounding box center [73, 77] width 38 height 18
click at [78, 152] on button "Fit width" at bounding box center [91, 149] width 148 height 30
click at [585, 66] on span "Settings" at bounding box center [571, 77] width 52 height 22
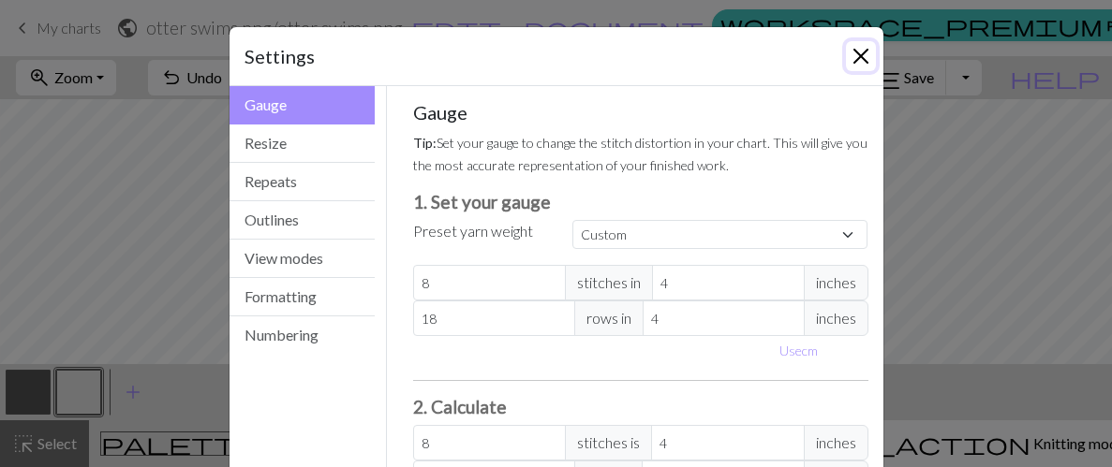
click at [857, 55] on button "Close" at bounding box center [861, 56] width 30 height 30
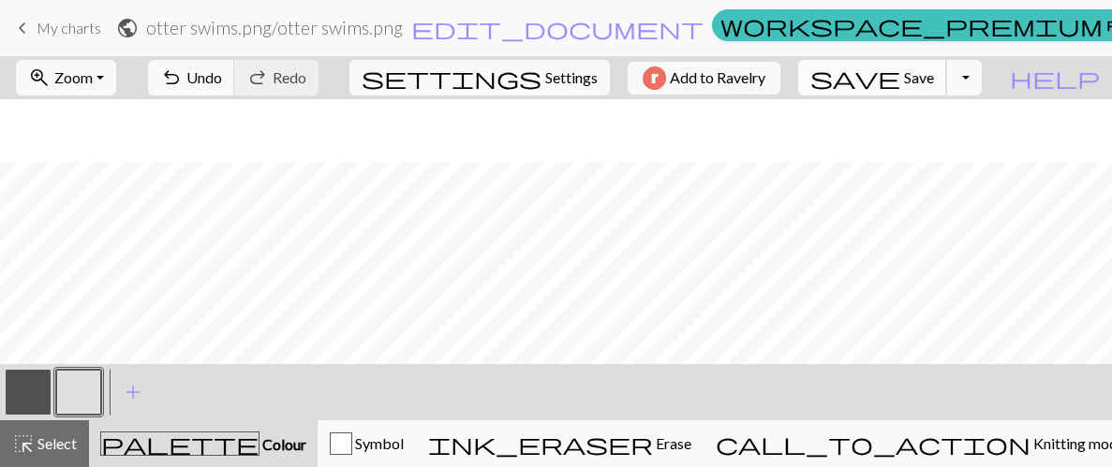
scroll to position [633, 879]
click at [84, 396] on button "button" at bounding box center [78, 392] width 45 height 45
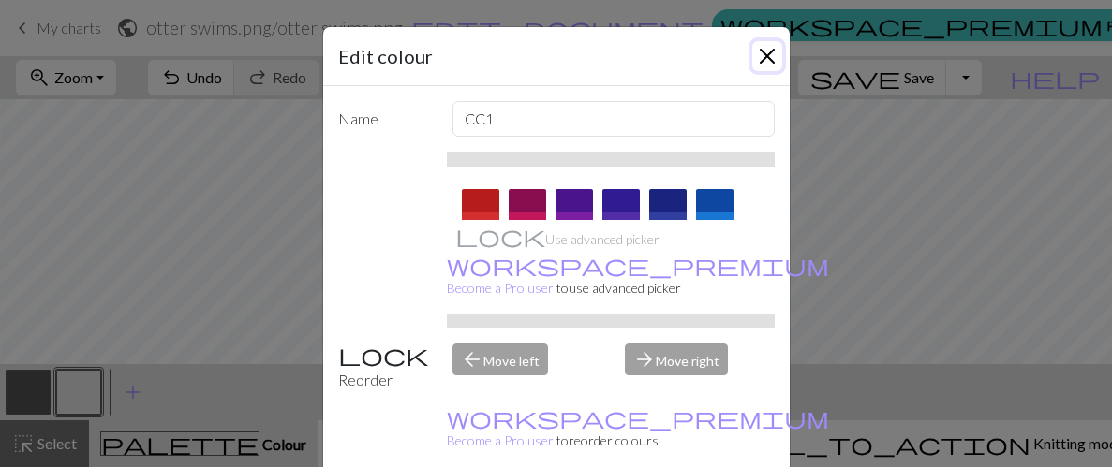
click at [766, 58] on button "Close" at bounding box center [767, 56] width 30 height 30
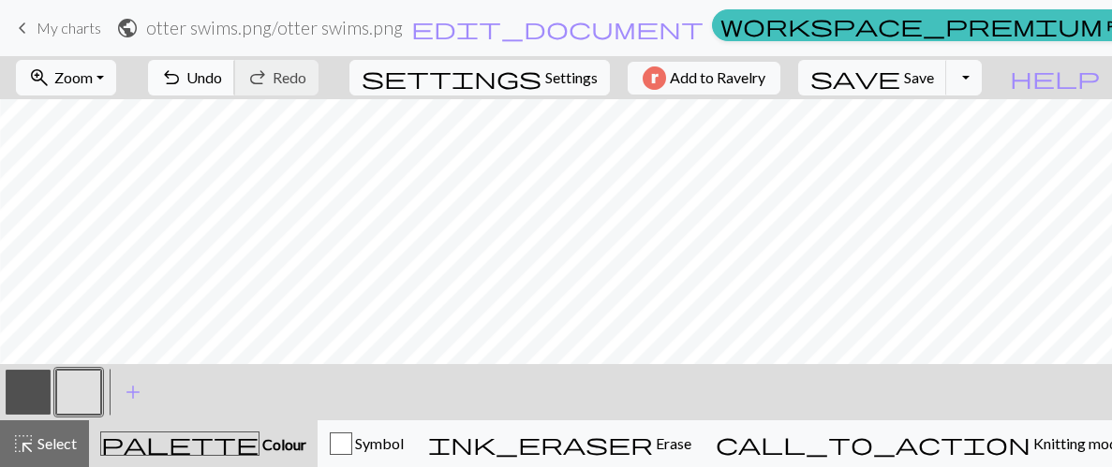
click at [183, 73] on span "undo" at bounding box center [171, 78] width 22 height 26
click at [25, 388] on button "button" at bounding box center [28, 392] width 45 height 45
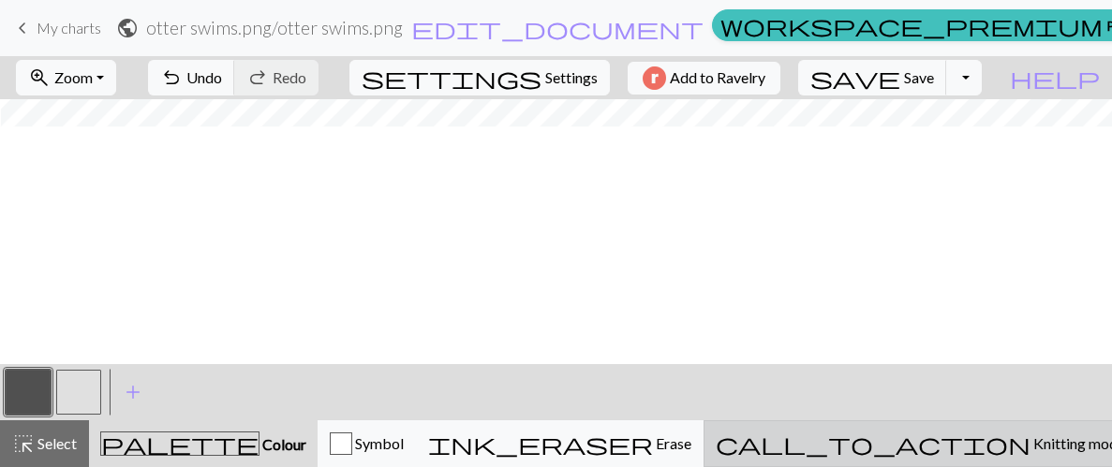
scroll to position [156, 893]
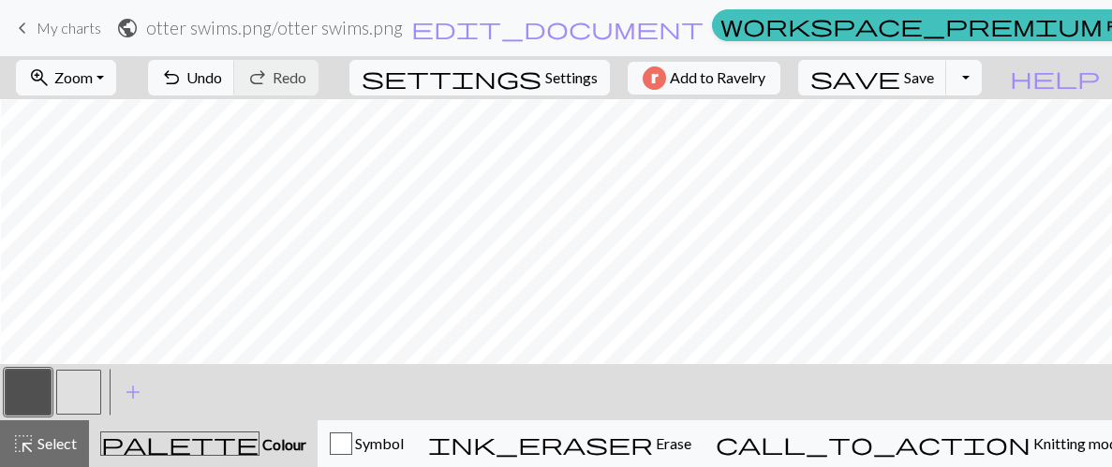
click at [84, 395] on button "button" at bounding box center [78, 392] width 45 height 45
click at [31, 368] on div at bounding box center [28, 392] width 51 height 51
click at [19, 390] on button "button" at bounding box center [28, 392] width 45 height 45
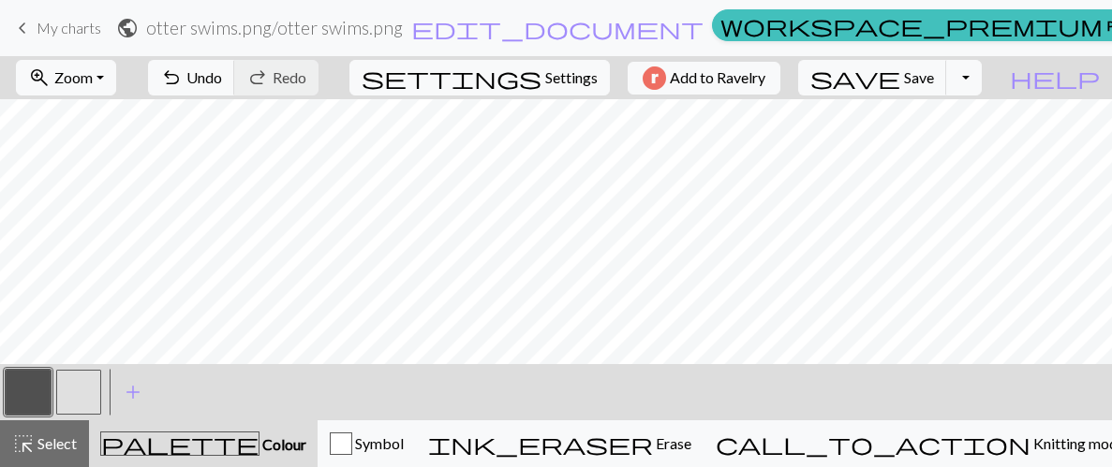
click at [85, 392] on button "button" at bounding box center [78, 392] width 45 height 45
click at [43, 386] on button "button" at bounding box center [28, 392] width 45 height 45
click at [92, 378] on button "button" at bounding box center [78, 392] width 45 height 45
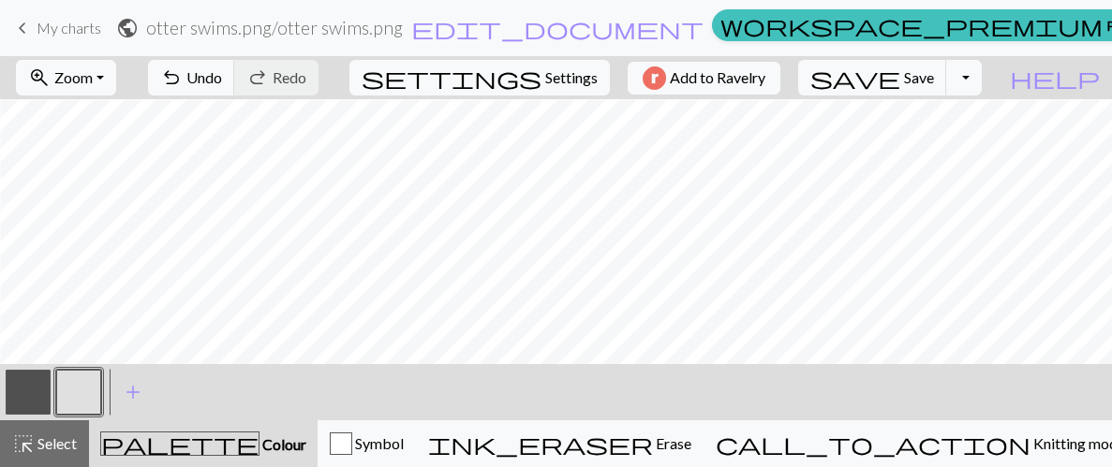
click at [47, 390] on button "button" at bounding box center [28, 392] width 45 height 45
click at [74, 398] on button "button" at bounding box center [78, 392] width 45 height 45
click at [31, 393] on button "button" at bounding box center [28, 392] width 45 height 45
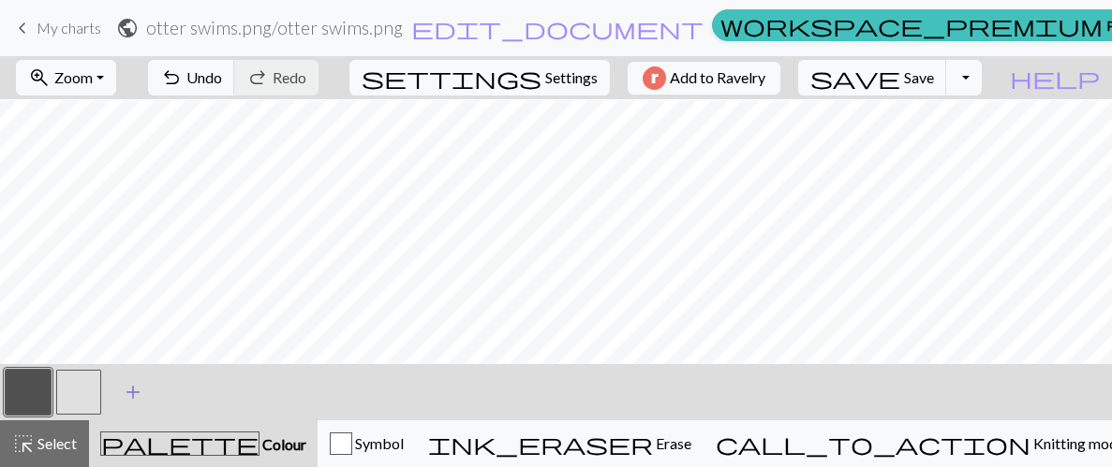
click at [110, 381] on button "add Add a colour" at bounding box center [133, 392] width 47 height 47
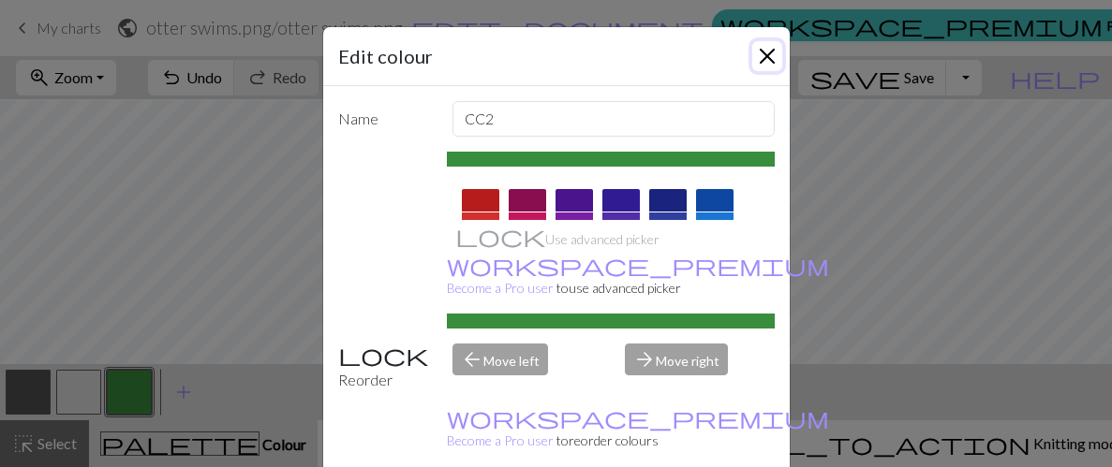
click at [769, 58] on button "Close" at bounding box center [767, 56] width 30 height 30
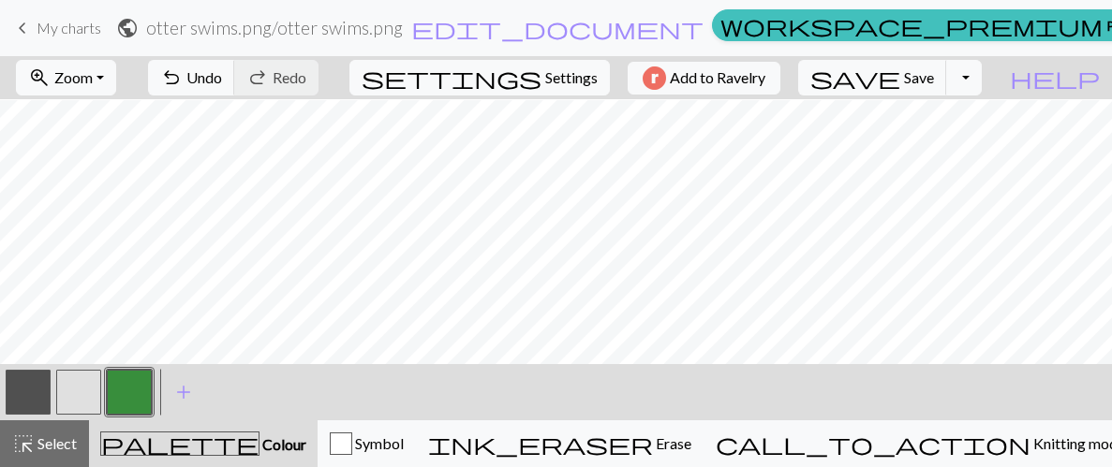
click at [73, 387] on button "button" at bounding box center [78, 392] width 45 height 45
click at [22, 399] on button "button" at bounding box center [28, 392] width 45 height 45
click at [78, 390] on button "button" at bounding box center [78, 392] width 45 height 45
click at [38, 398] on button "button" at bounding box center [28, 392] width 45 height 45
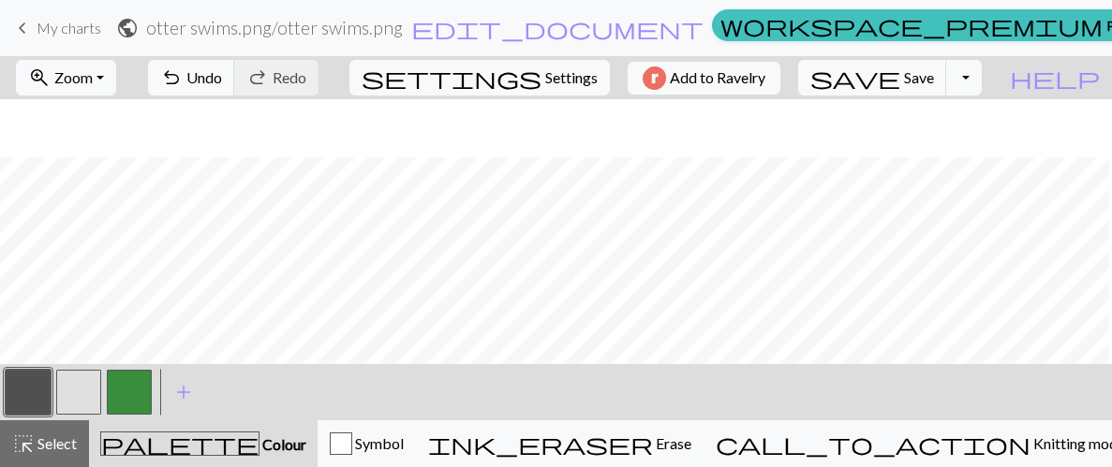
scroll to position [303, 2]
click at [98, 386] on button "button" at bounding box center [78, 392] width 45 height 45
click at [12, 394] on button "button" at bounding box center [28, 392] width 45 height 45
click at [36, 386] on button "button" at bounding box center [28, 392] width 45 height 45
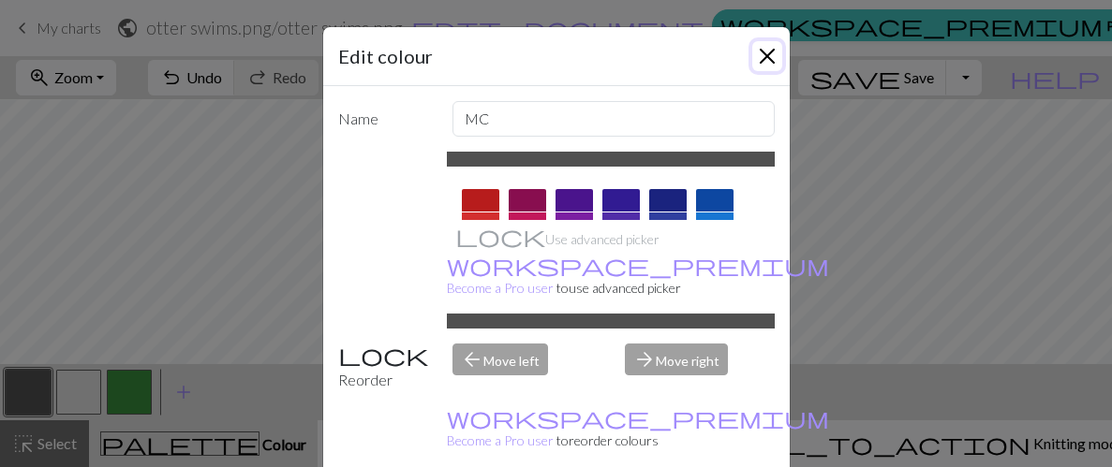
click at [775, 54] on button "Close" at bounding box center [767, 56] width 30 height 30
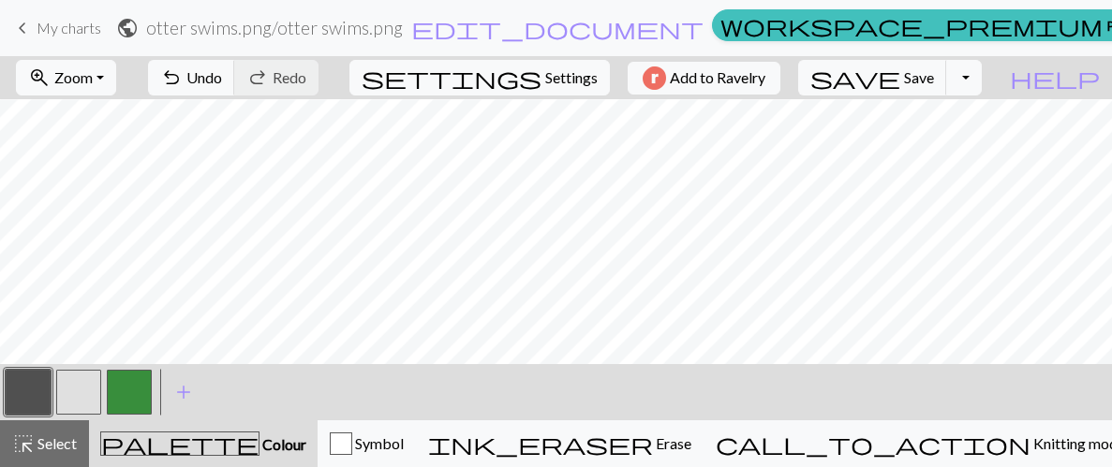
click at [85, 383] on button "button" at bounding box center [78, 392] width 45 height 45
click at [222, 84] on span "Undo" at bounding box center [204, 77] width 36 height 18
click at [31, 400] on button "button" at bounding box center [28, 392] width 45 height 45
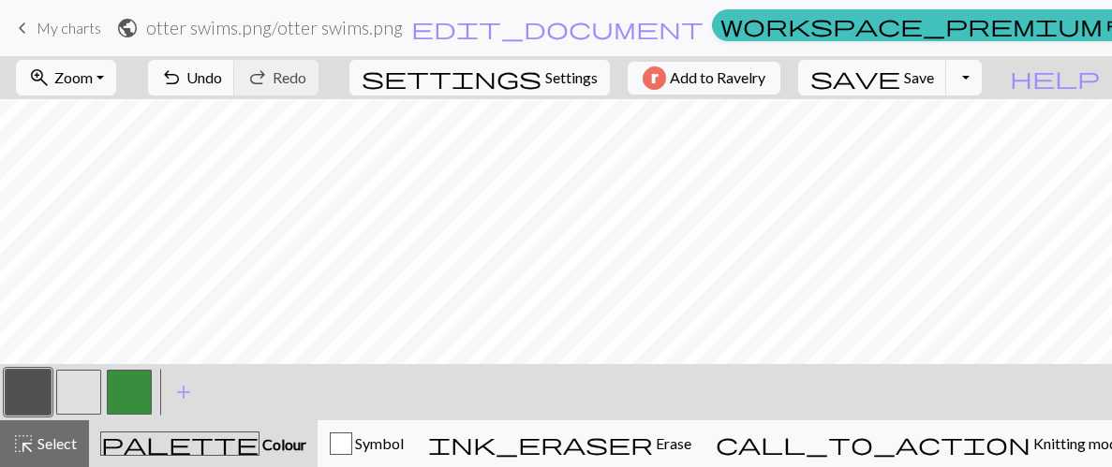
click at [56, 396] on button "button" at bounding box center [78, 392] width 45 height 45
click at [235, 81] on button "undo Undo Undo" at bounding box center [191, 78] width 87 height 36
click at [947, 86] on button "save Save Save" at bounding box center [872, 78] width 149 height 36
